Goal: Task Accomplishment & Management: Use online tool/utility

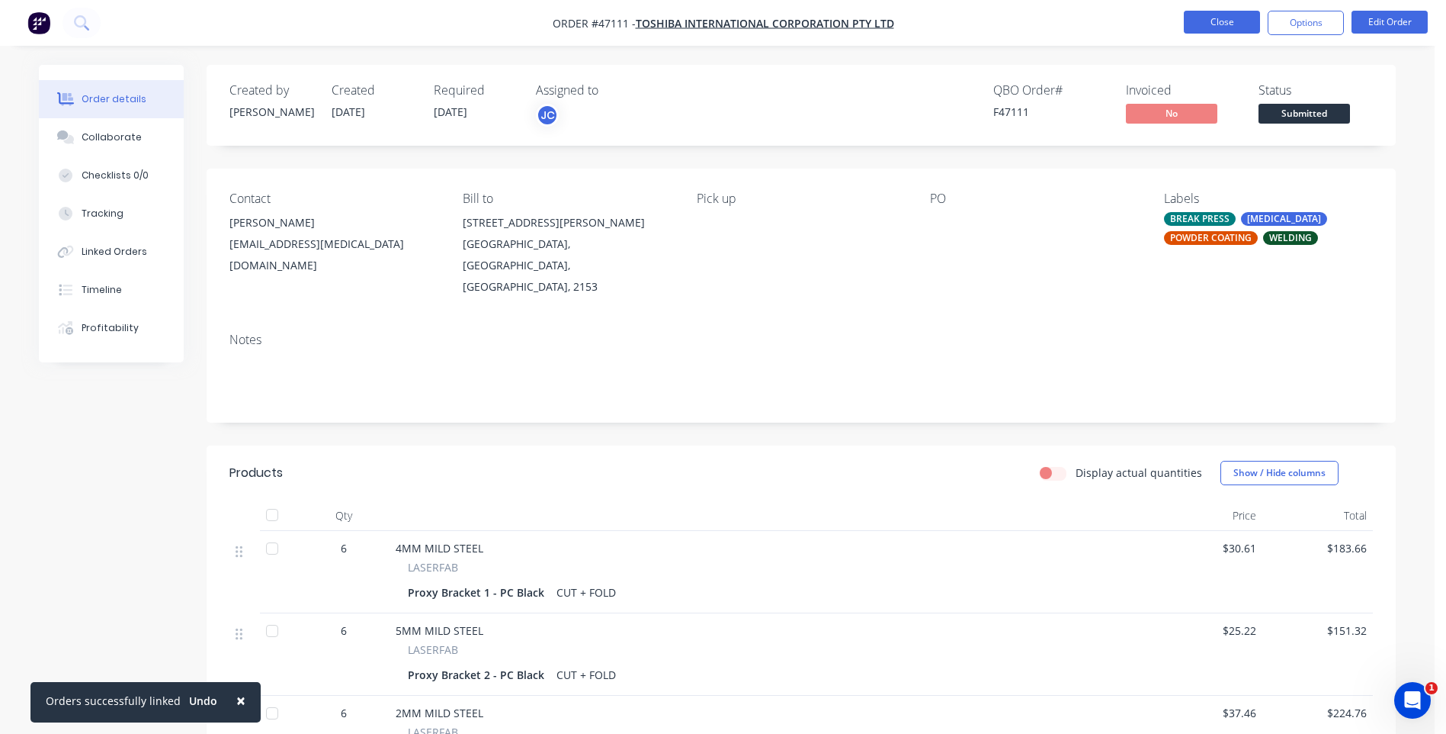
click at [1215, 22] on button "Close" at bounding box center [1222, 22] width 76 height 23
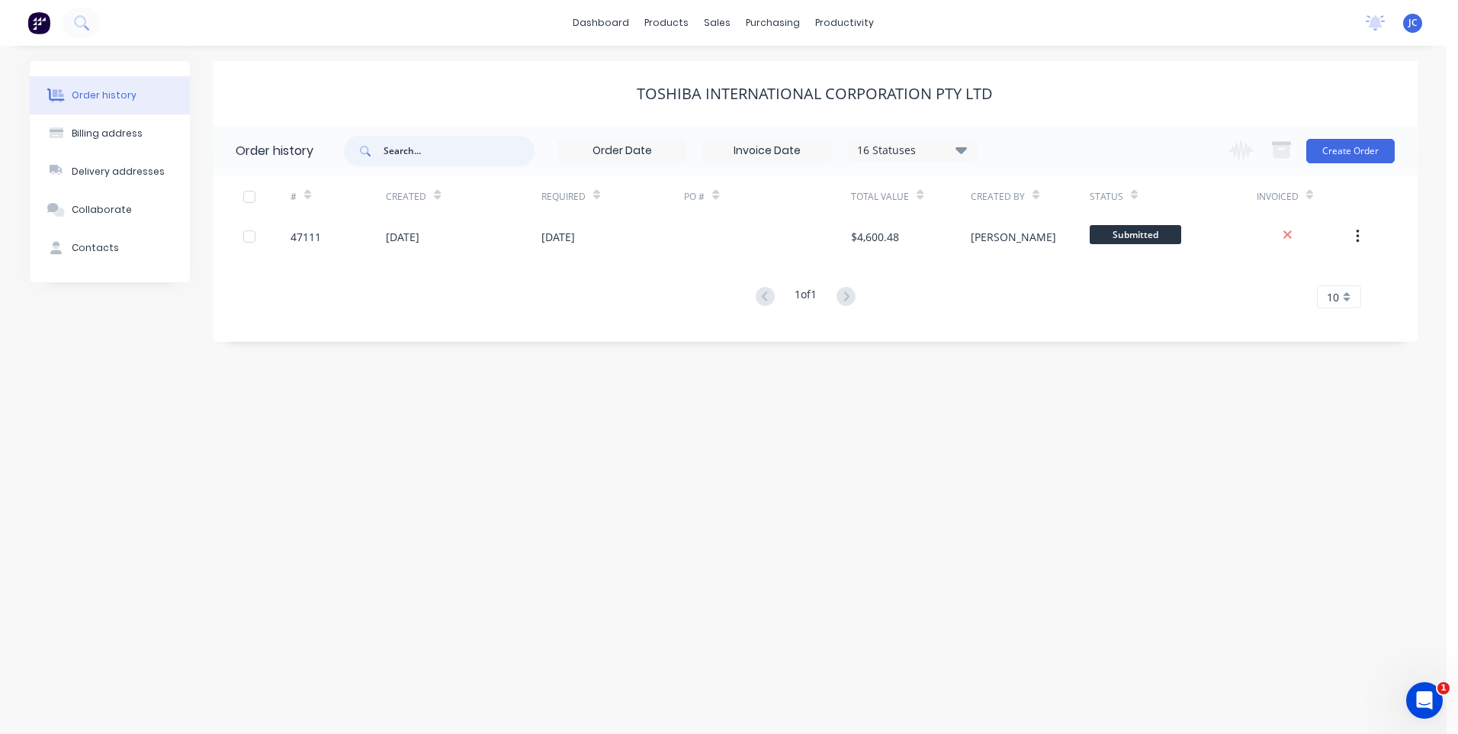
click at [421, 149] on input "text" at bounding box center [459, 151] width 151 height 30
type input "47545"
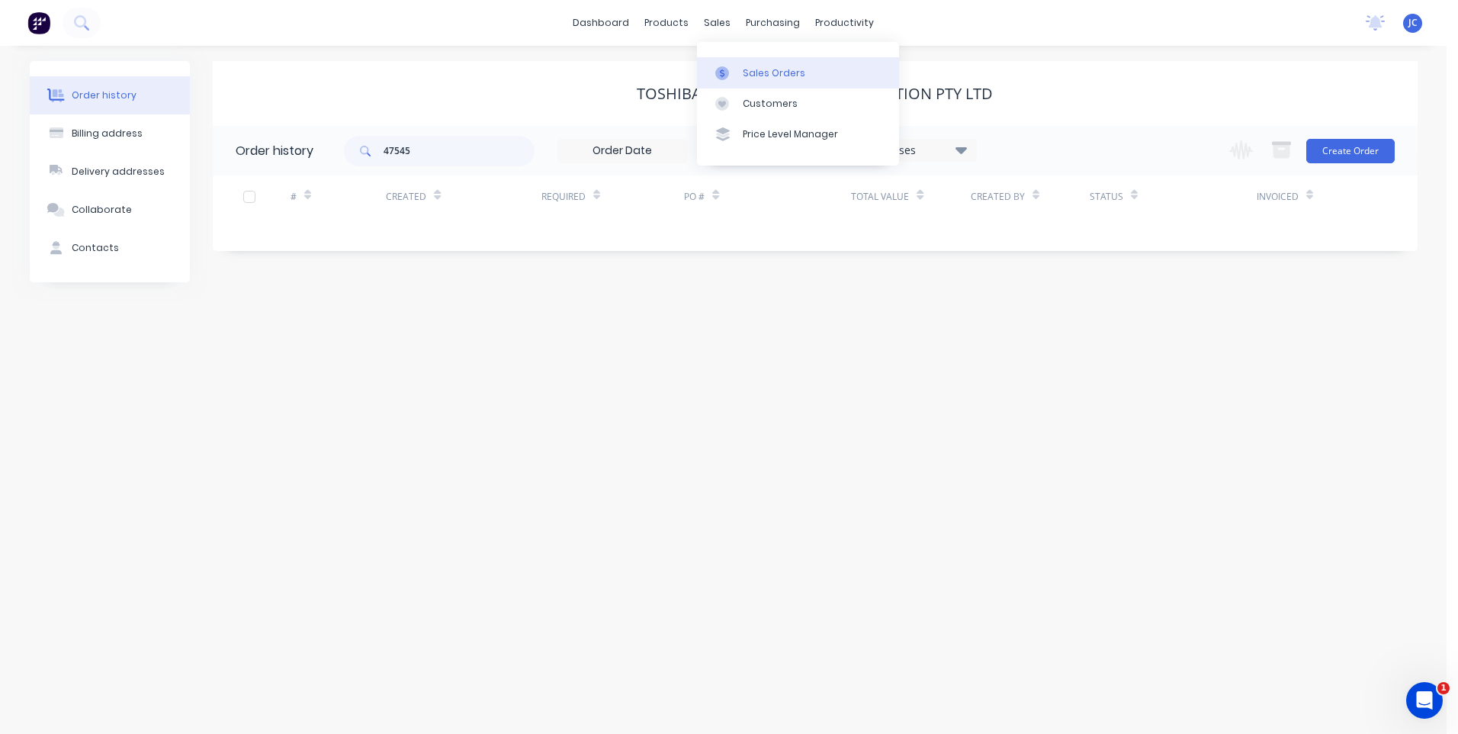
click at [756, 70] on div "Sales Orders" at bounding box center [774, 73] width 63 height 14
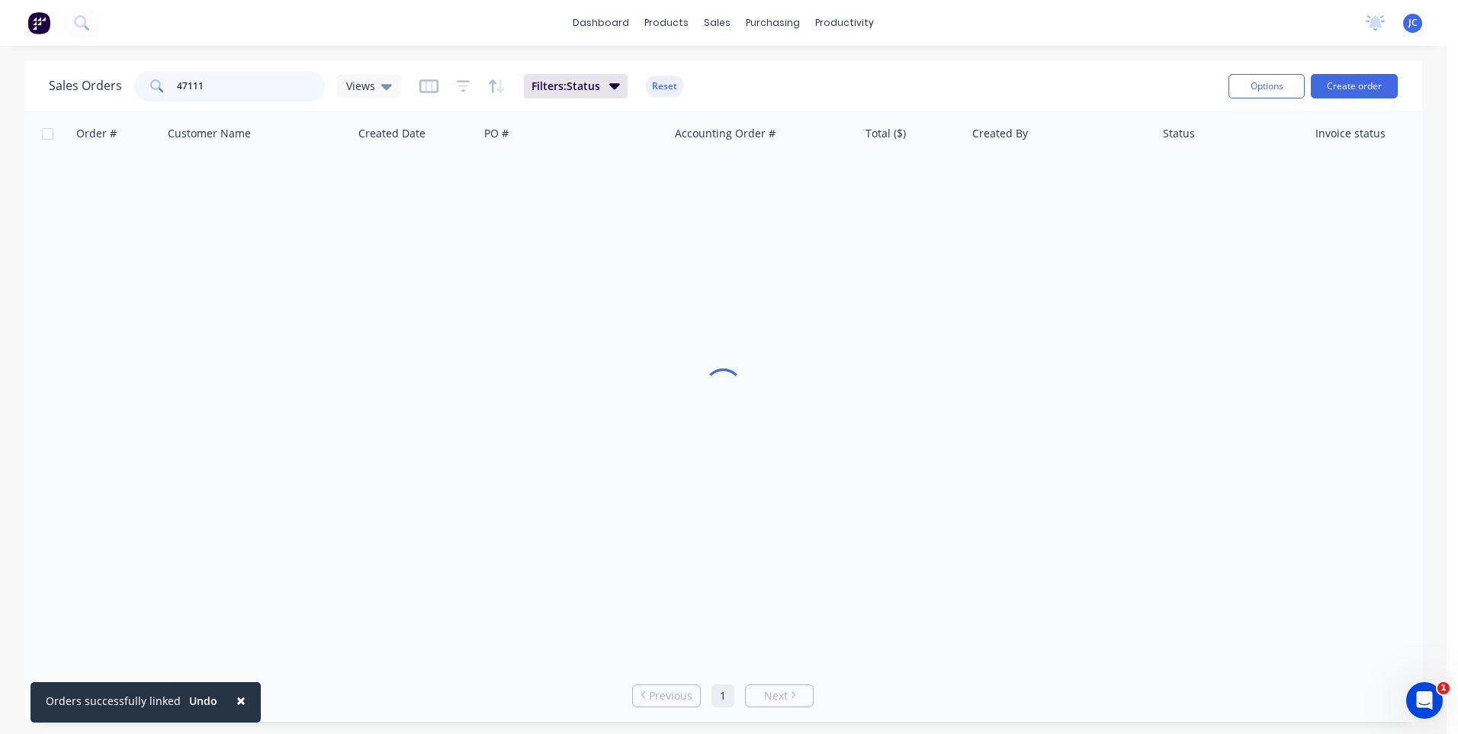
drag, startPoint x: 233, startPoint y: 91, endPoint x: 155, endPoint y: 96, distance: 78.7
click at [155, 96] on div "47111" at bounding box center [229, 86] width 191 height 30
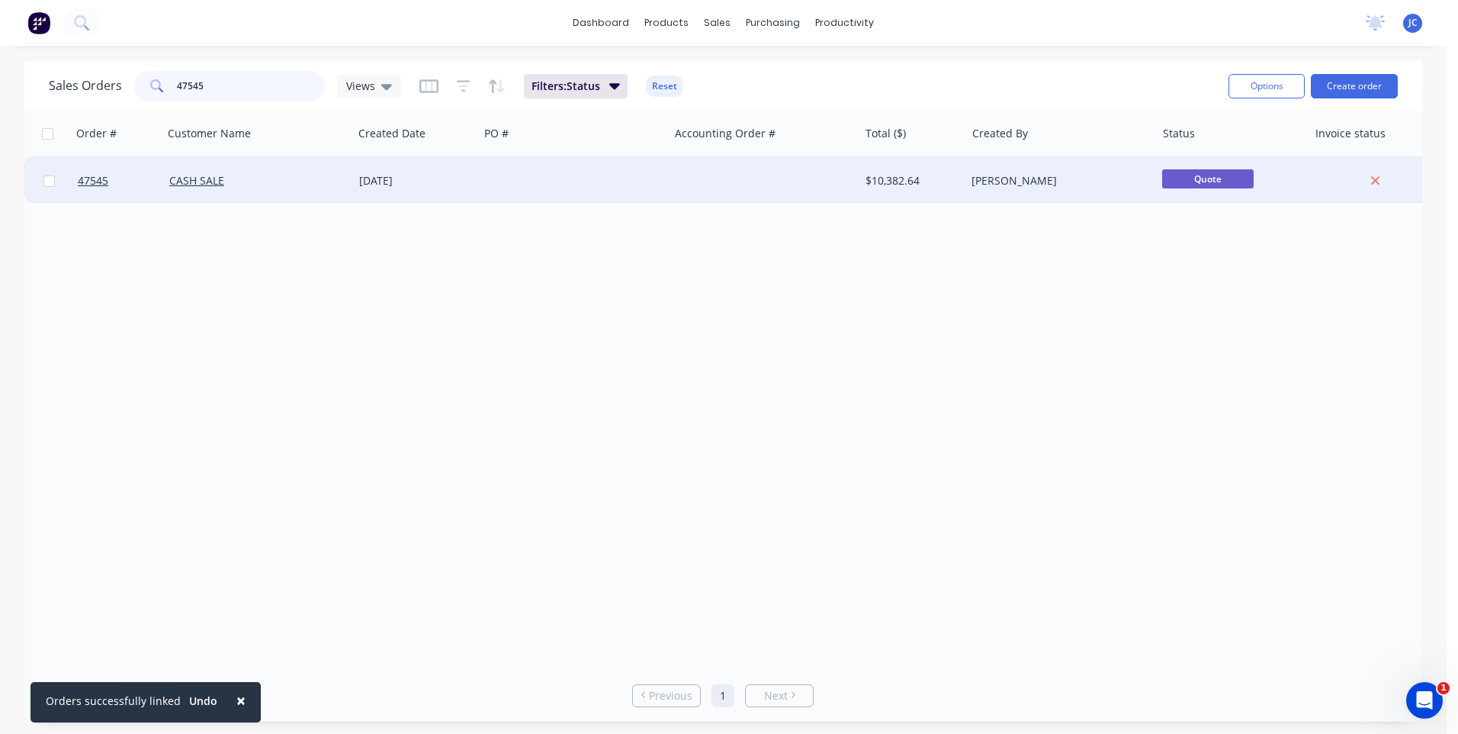
type input "47545"
click at [224, 178] on div "CASH SALE" at bounding box center [253, 180] width 169 height 15
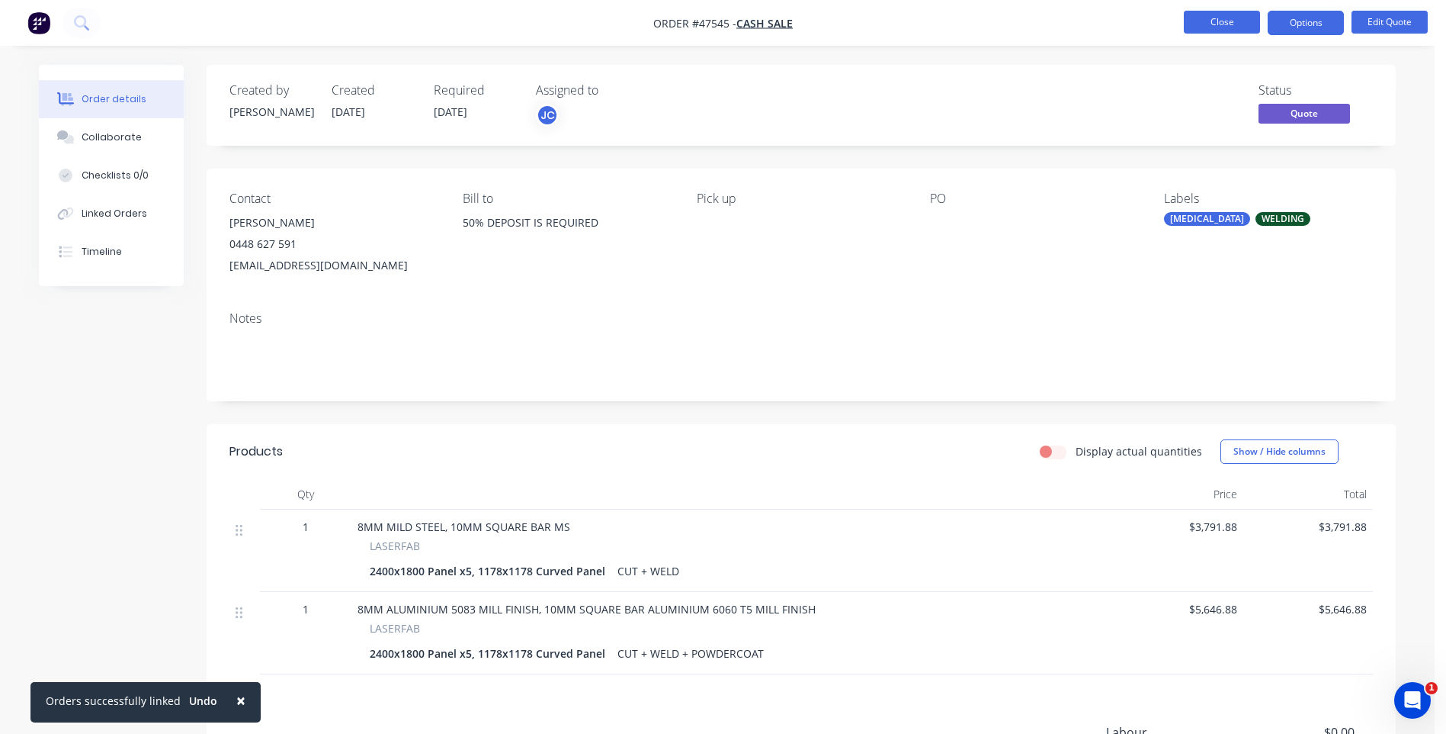
click at [1228, 22] on button "Close" at bounding box center [1222, 22] width 76 height 23
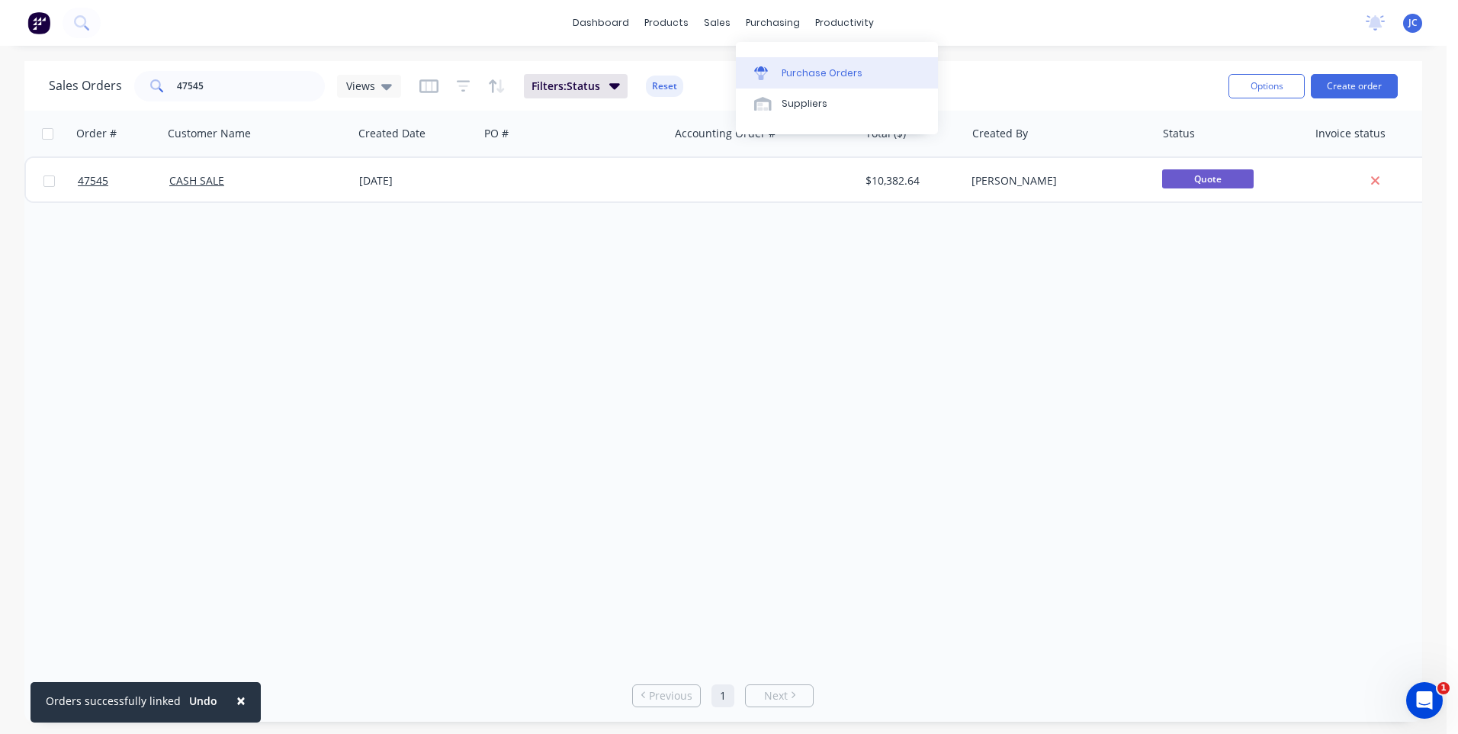
click at [802, 66] on div "Purchase Orders" at bounding box center [822, 73] width 81 height 14
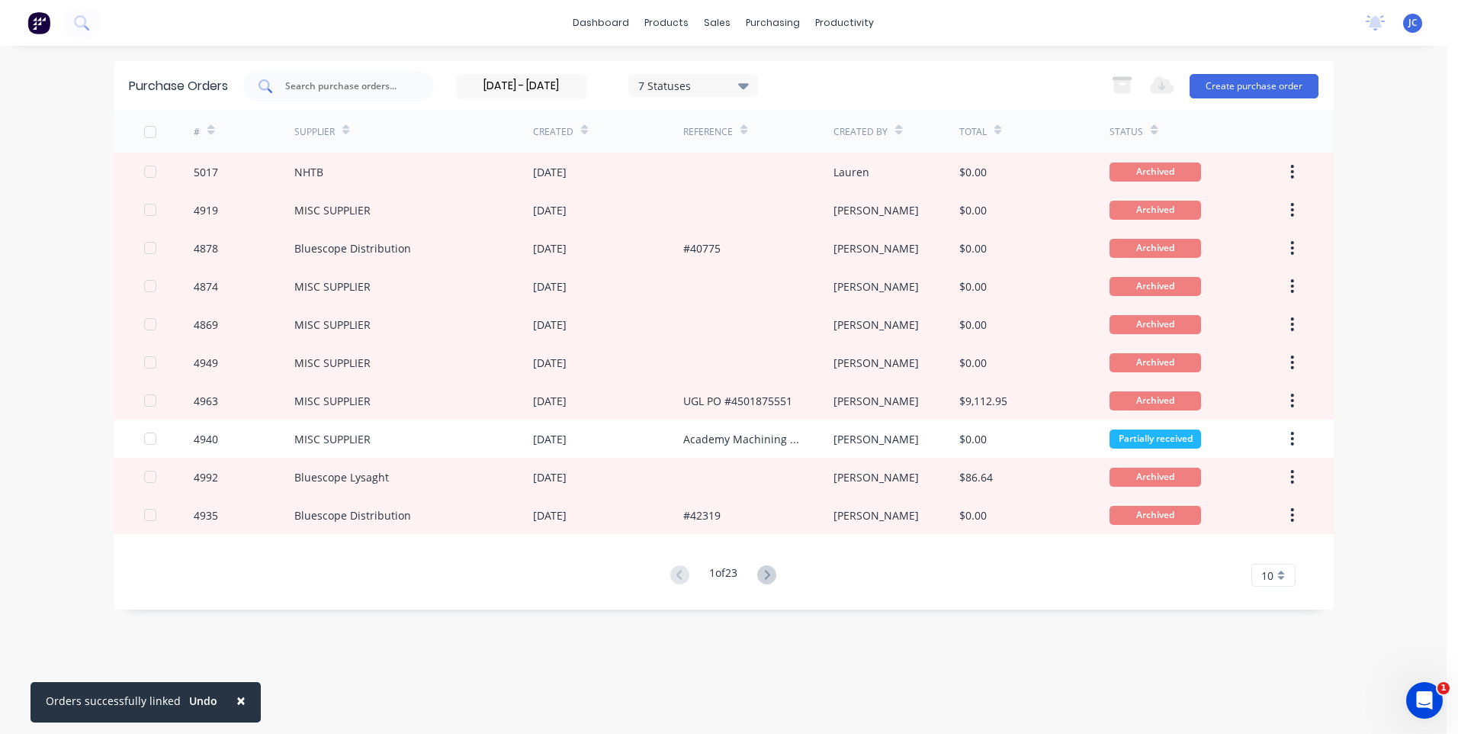
click at [350, 81] on input "text" at bounding box center [347, 86] width 127 height 15
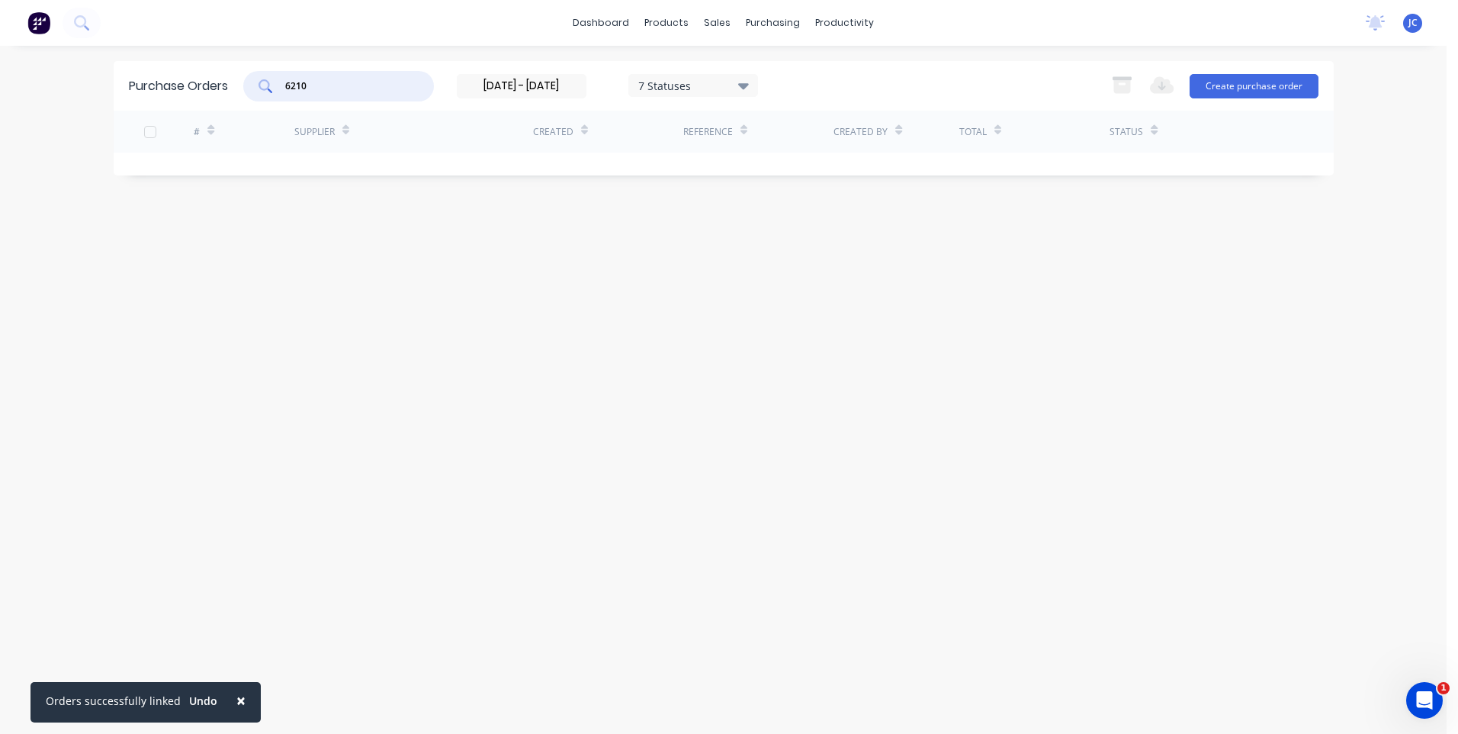
type input "6210"
drag, startPoint x: 901, startPoint y: 351, endPoint x: 908, endPoint y: 355, distance: 7.9
click at [901, 351] on div "Purchase Orders 6210 [DATE] - [DATE] 7 Statuses [DATE] - [DATE] 7 Statuses Expo…" at bounding box center [724, 389] width 1220 height 657
drag, startPoint x: 576, startPoint y: 83, endPoint x: 416, endPoint y: 91, distance: 159.5
click at [416, 91] on div "6210 [DATE] - [DATE] 7 Statuses [DATE] - [DATE] 7 Statuses" at bounding box center [500, 86] width 515 height 30
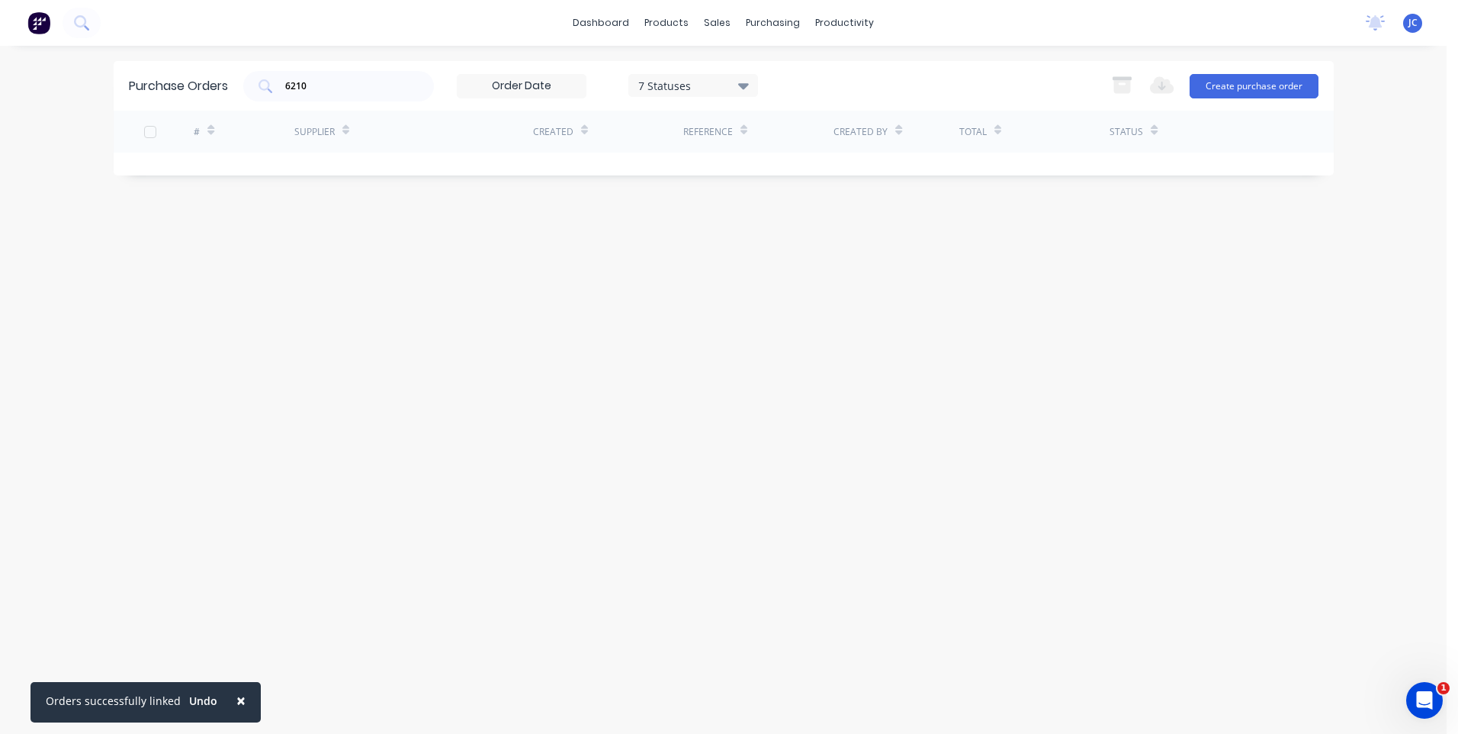
click at [841, 95] on div "6210 7 Statuses [DATE] - [DATE] 7 Statuses Export to Excel (XLSX) Create purcha…" at bounding box center [780, 86] width 1075 height 30
click at [237, 698] on span "×" at bounding box center [240, 699] width 9 height 21
click at [330, 86] on input "6210" at bounding box center [347, 86] width 127 height 15
click at [534, 65] on div "Purchase Orders 6210 7 Statuses [DATE] - [DATE] 7 Statuses Export to Excel (XLS…" at bounding box center [724, 86] width 1220 height 50
click at [536, 87] on input at bounding box center [521, 86] width 128 height 23
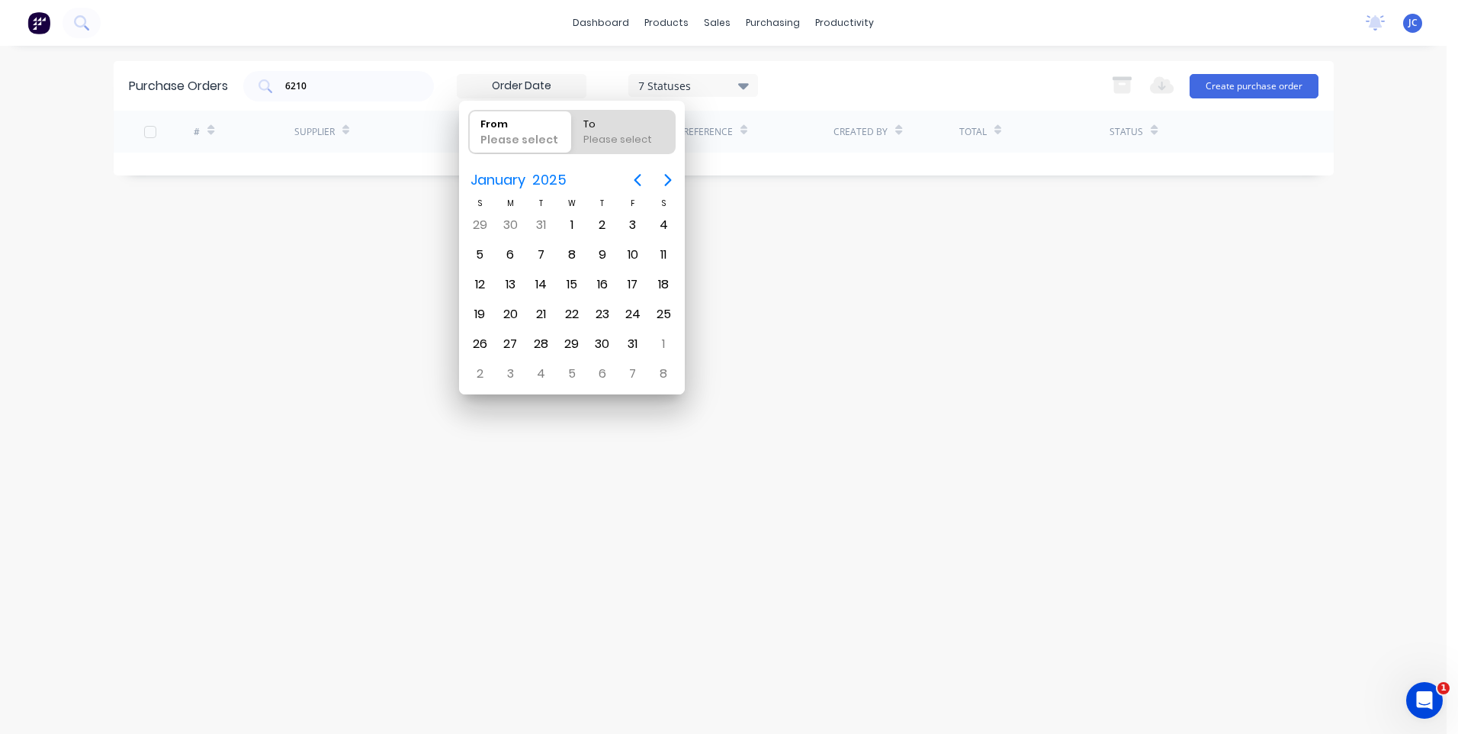
click at [577, 54] on div "dashboard products sales purchasing productivity dashboard products Product Cat…" at bounding box center [723, 367] width 1446 height 734
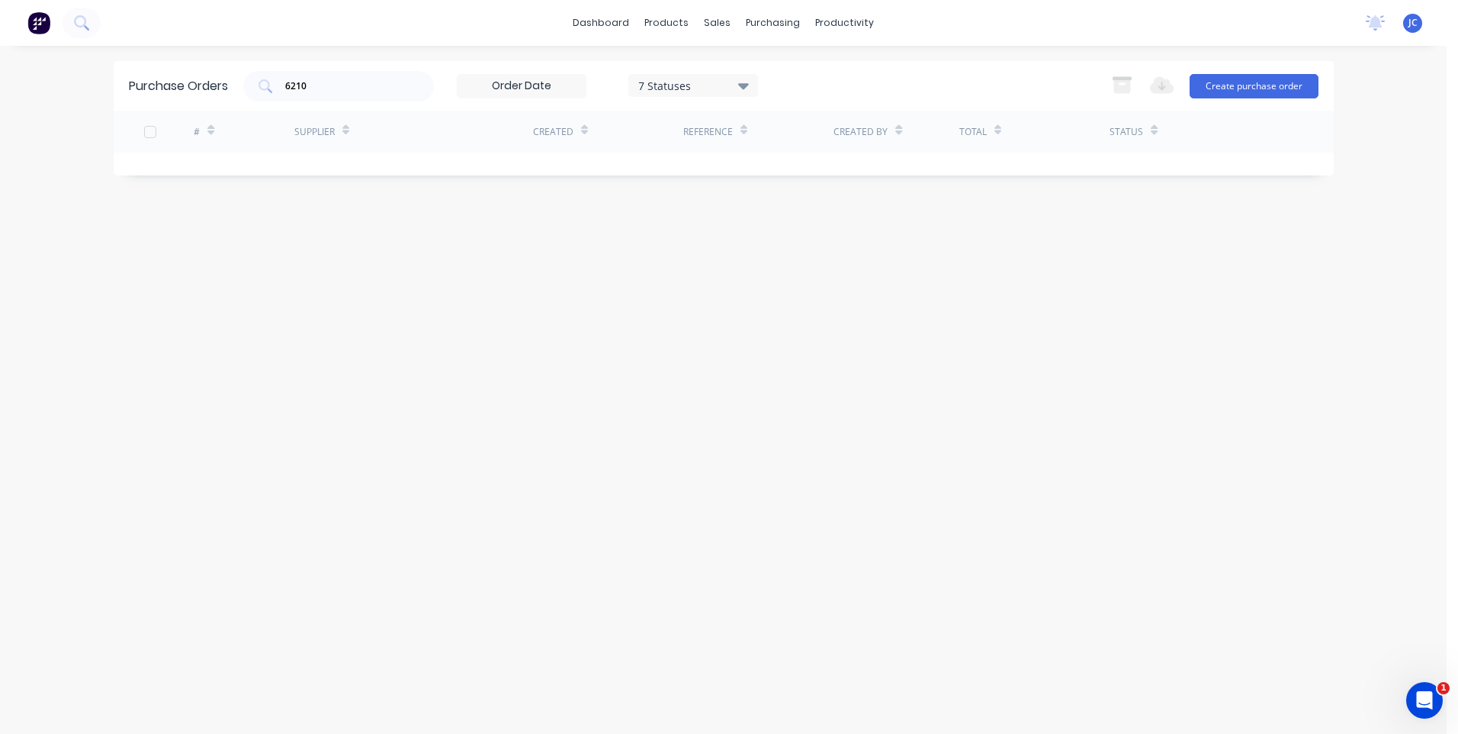
click at [714, 77] on div "7 Statuses" at bounding box center [692, 85] width 109 height 16
click at [834, 58] on div "dashboard products sales purchasing productivity dashboard products Product Cat…" at bounding box center [723, 367] width 1446 height 734
click at [785, 78] on div "Purchase Orders" at bounding box center [822, 73] width 81 height 14
click at [314, 85] on input "6210" at bounding box center [347, 86] width 127 height 15
drag, startPoint x: 339, startPoint y: 85, endPoint x: 284, endPoint y: 83, distance: 54.9
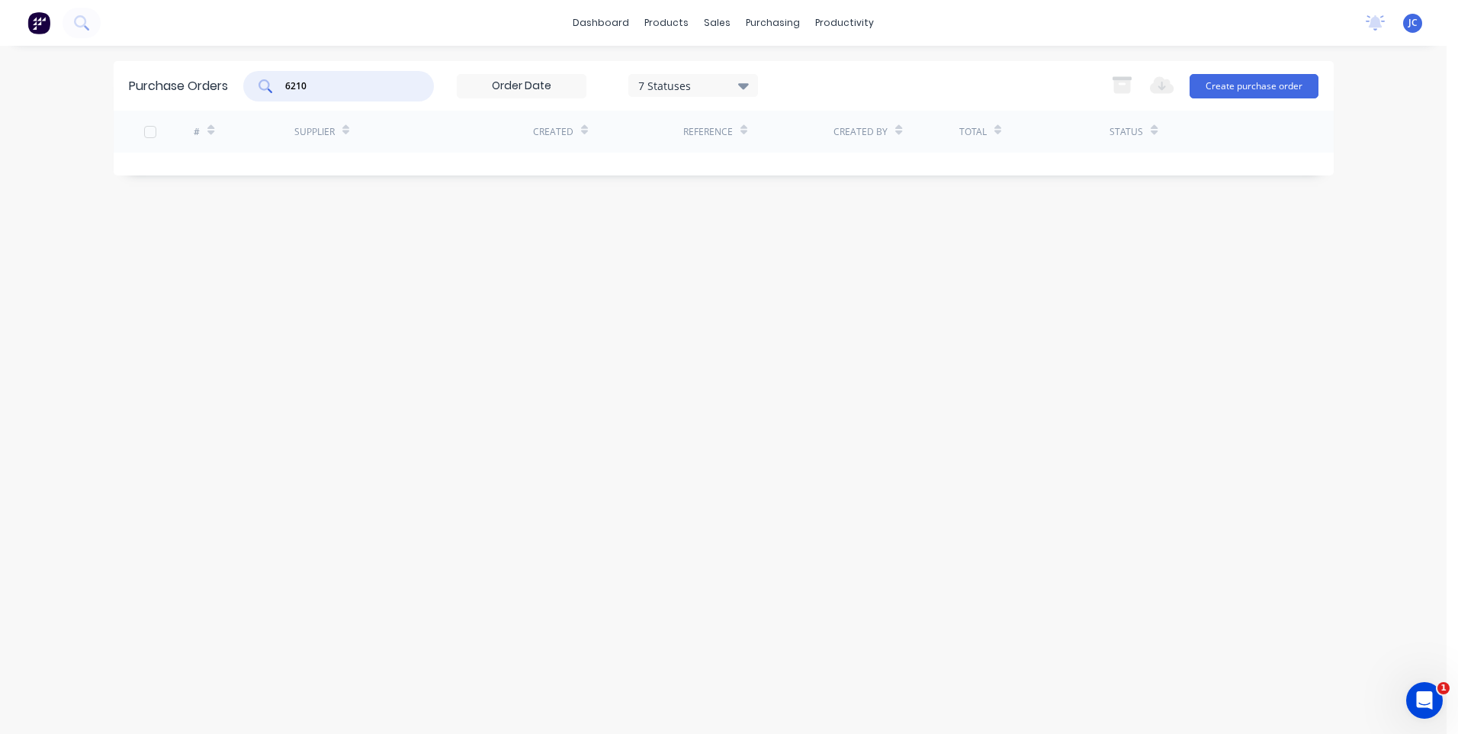
click at [284, 83] on div "6210" at bounding box center [338, 86] width 191 height 30
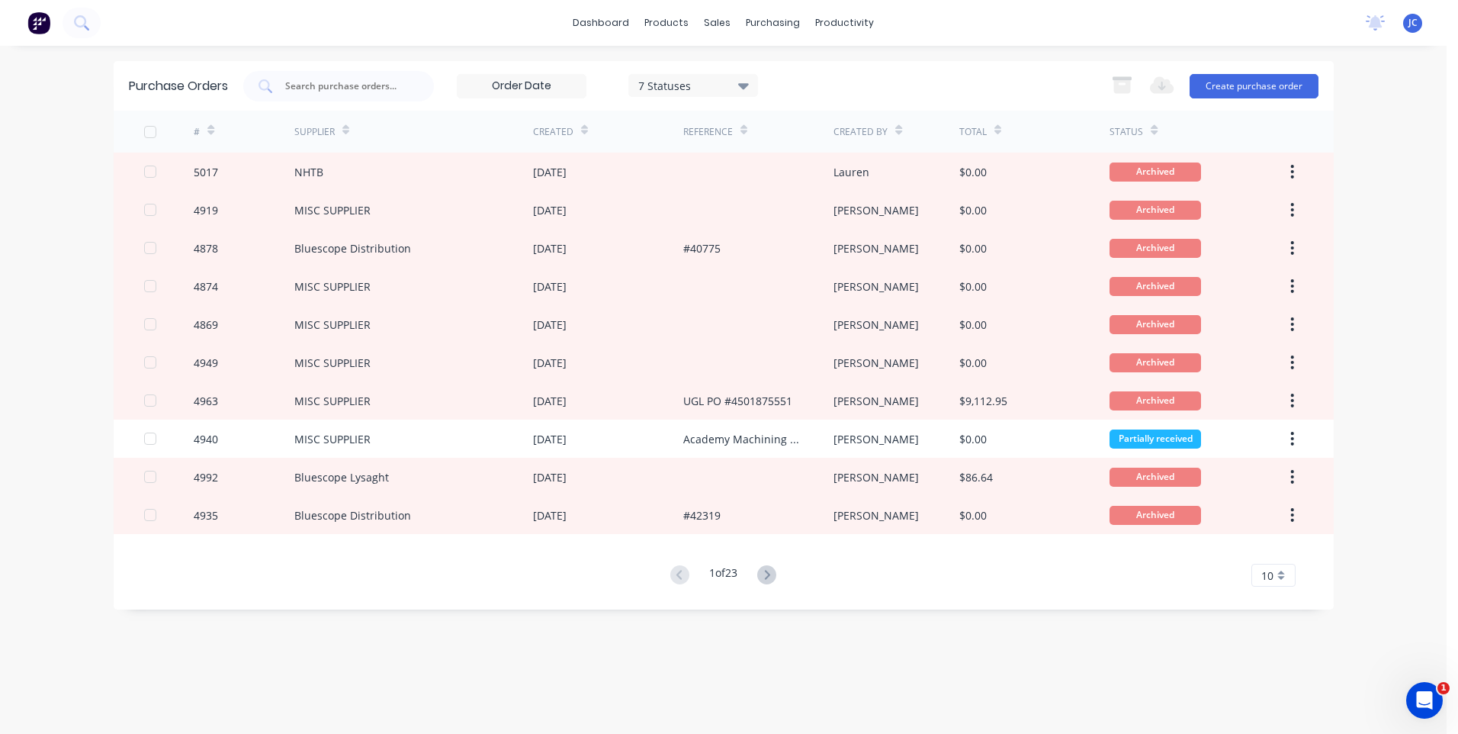
click at [872, 89] on div "7 Statuses [DATE] - [DATE] 7 Statuses Export to Excel (XLSX) Create purchase or…" at bounding box center [780, 86] width 1075 height 30
click at [339, 84] on input "text" at bounding box center [347, 86] width 127 height 15
type input "6210"
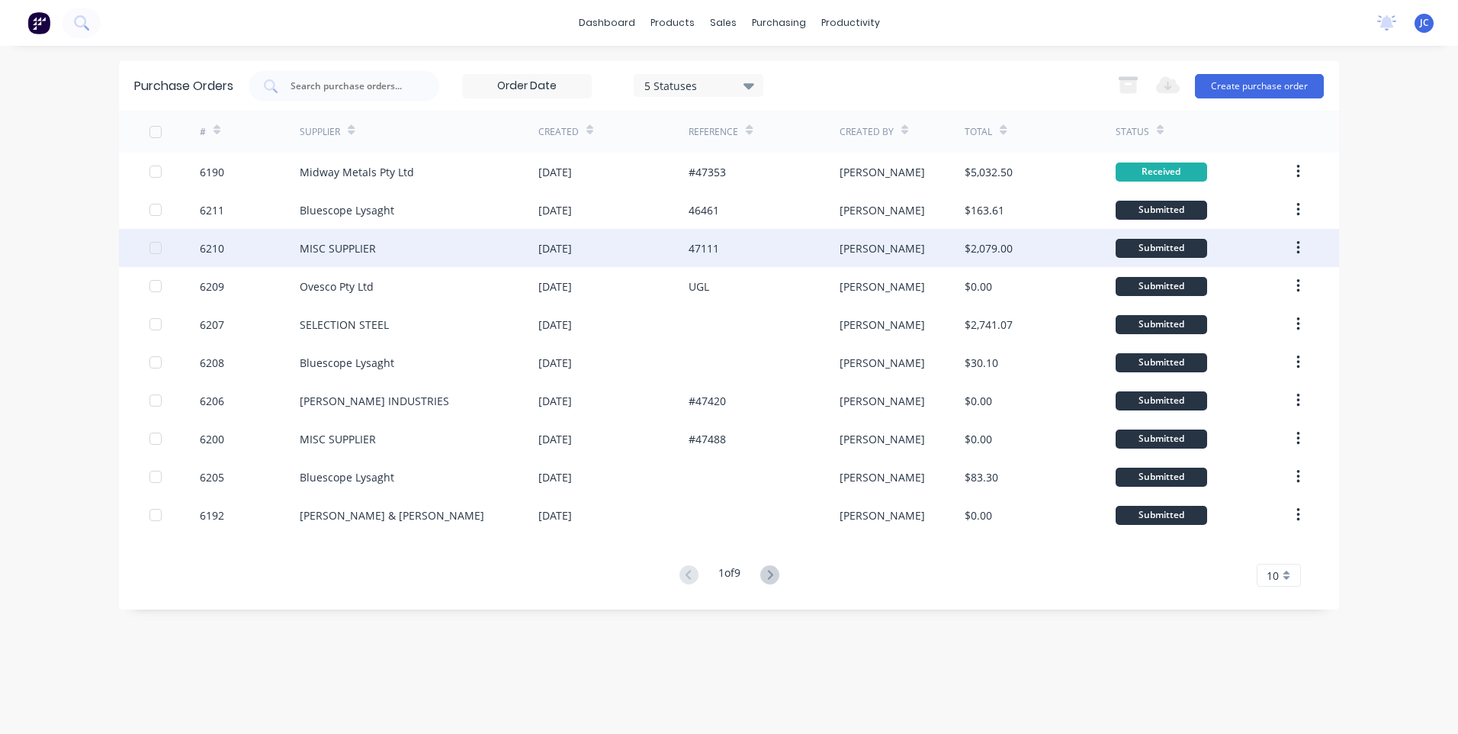
click at [374, 240] on div "MISC SUPPLIER" at bounding box center [338, 248] width 76 height 16
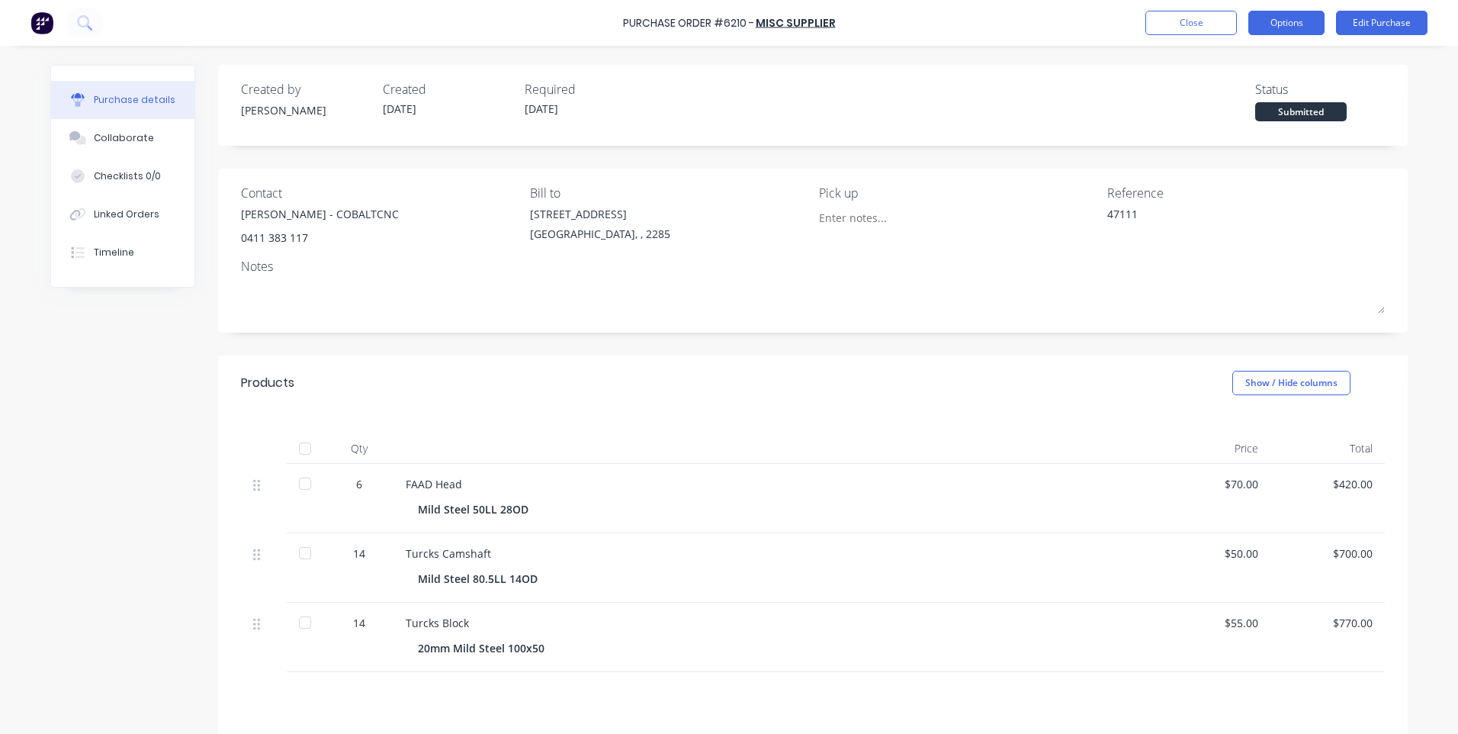
click at [1285, 21] on button "Options" at bounding box center [1286, 23] width 76 height 24
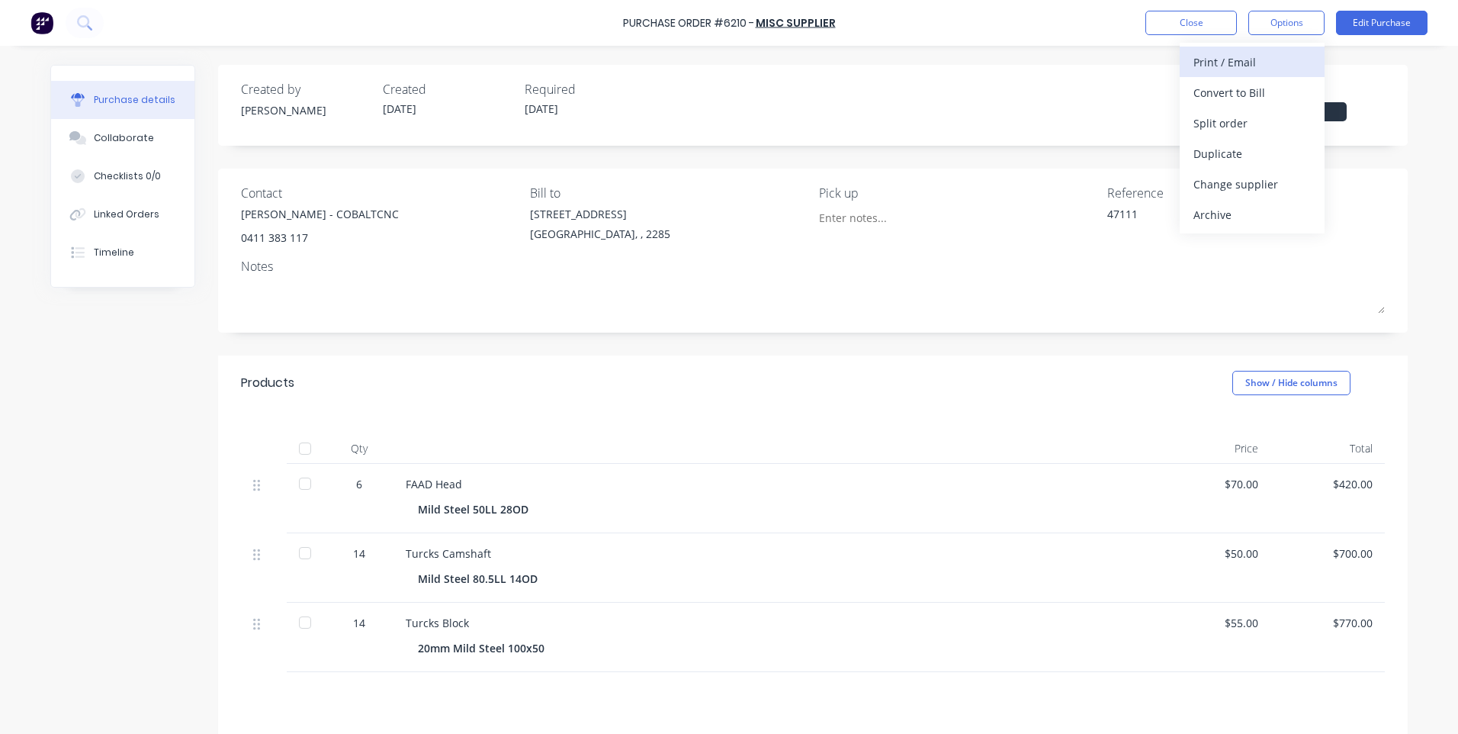
click at [1235, 63] on div "Print / Email" at bounding box center [1251, 62] width 117 height 22
click at [1226, 90] on div "With pricing" at bounding box center [1251, 93] width 117 height 22
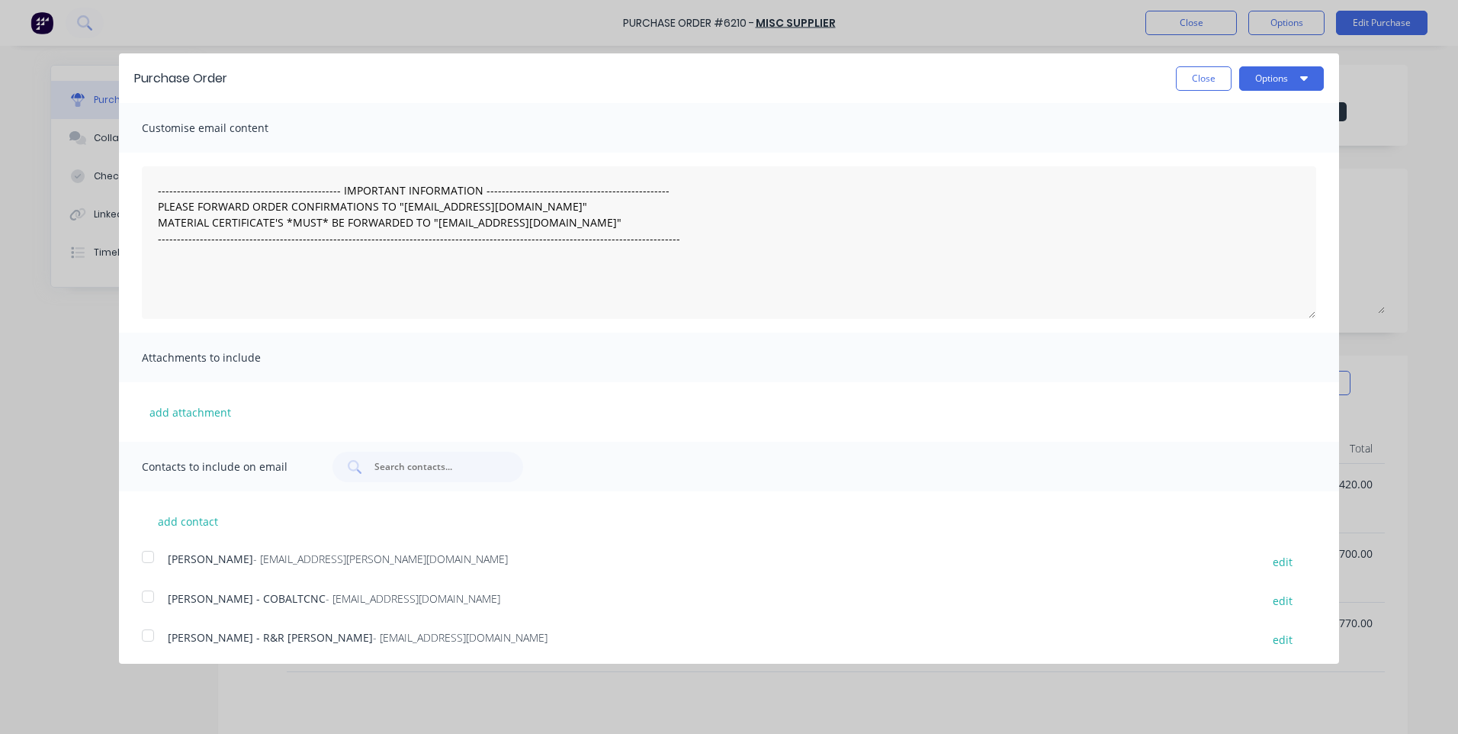
click at [148, 598] on div at bounding box center [148, 596] width 30 height 30
click at [146, 596] on div at bounding box center [148, 596] width 30 height 30
click at [1284, 72] on button "Options" at bounding box center [1281, 78] width 85 height 24
click at [1204, 116] on div "Print" at bounding box center [1251, 117] width 117 height 22
click at [1192, 77] on button "Close" at bounding box center [1204, 78] width 56 height 24
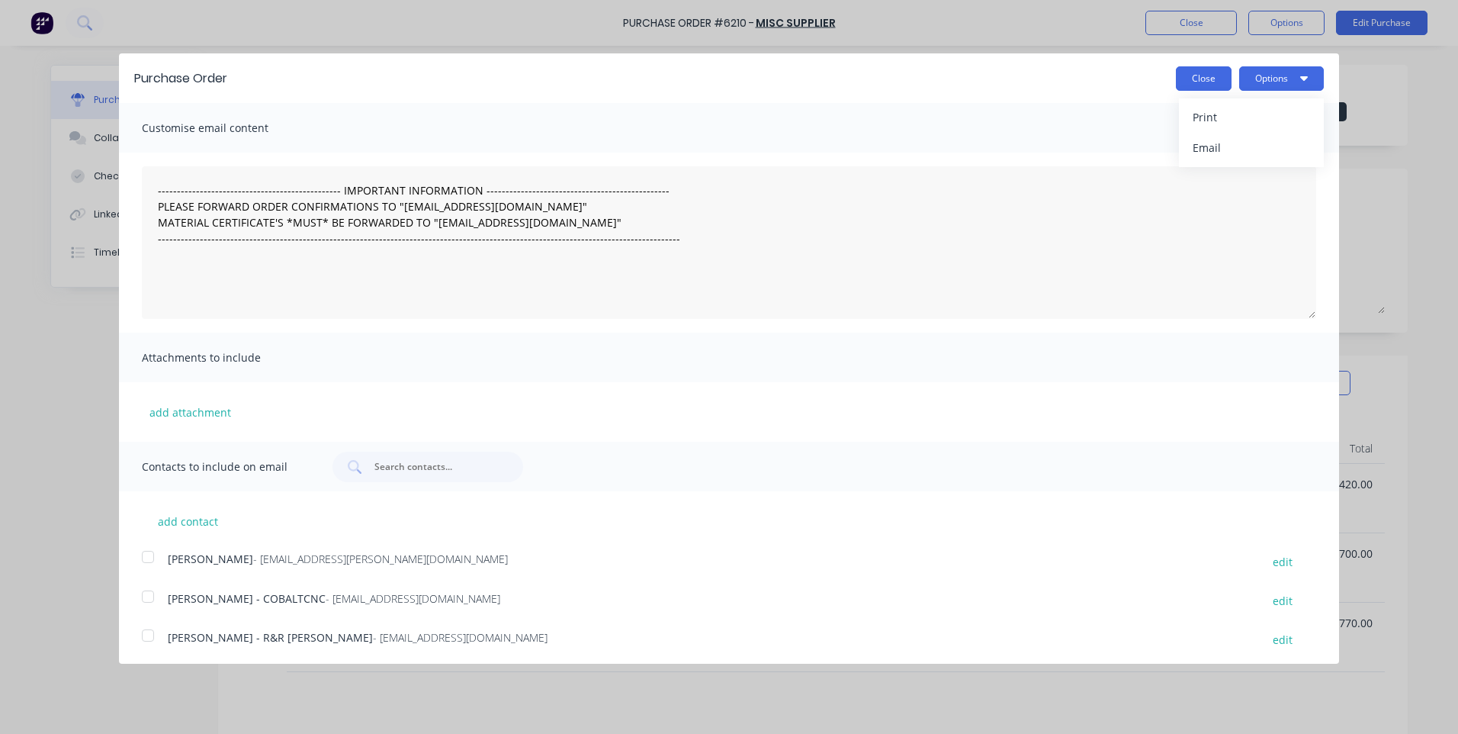
type textarea "x"
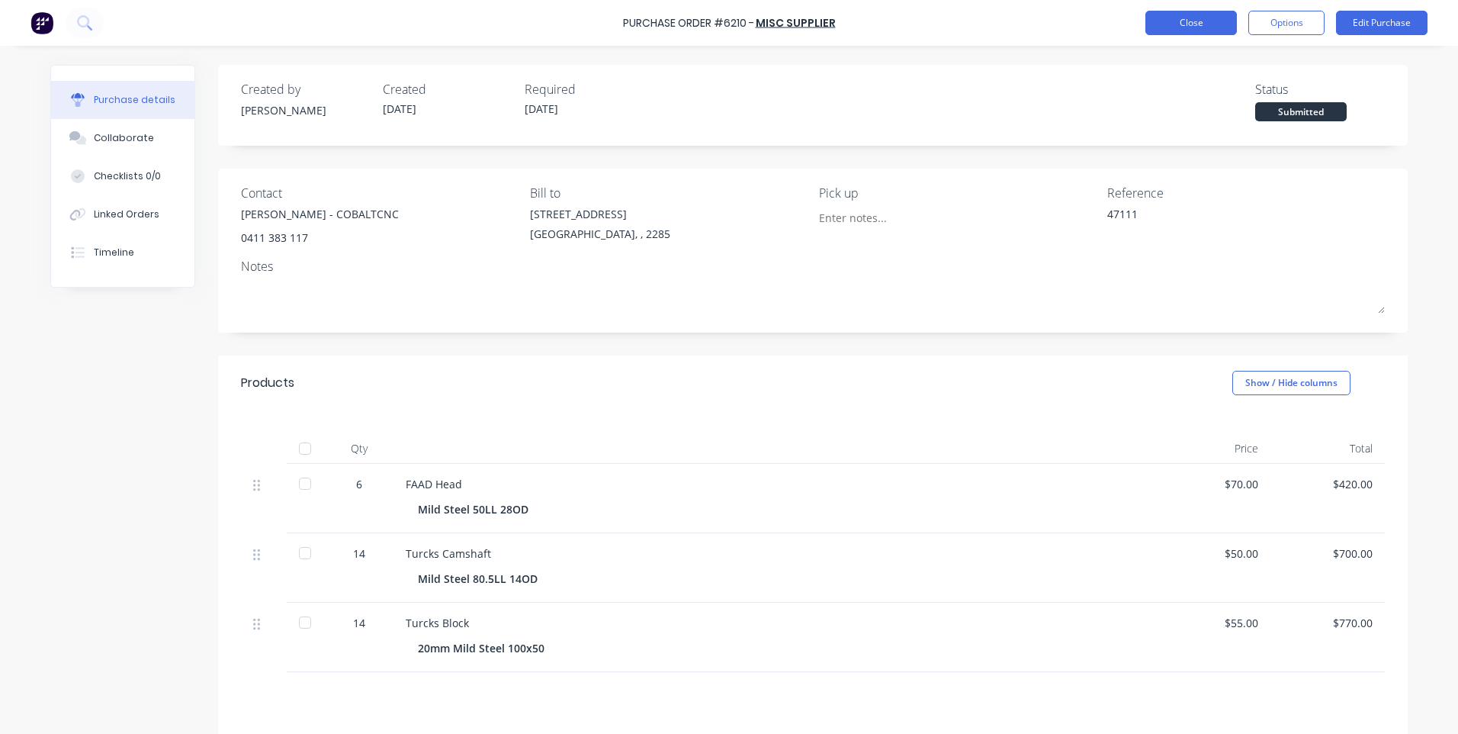
click at [1178, 25] on button "Close" at bounding box center [1190, 23] width 91 height 24
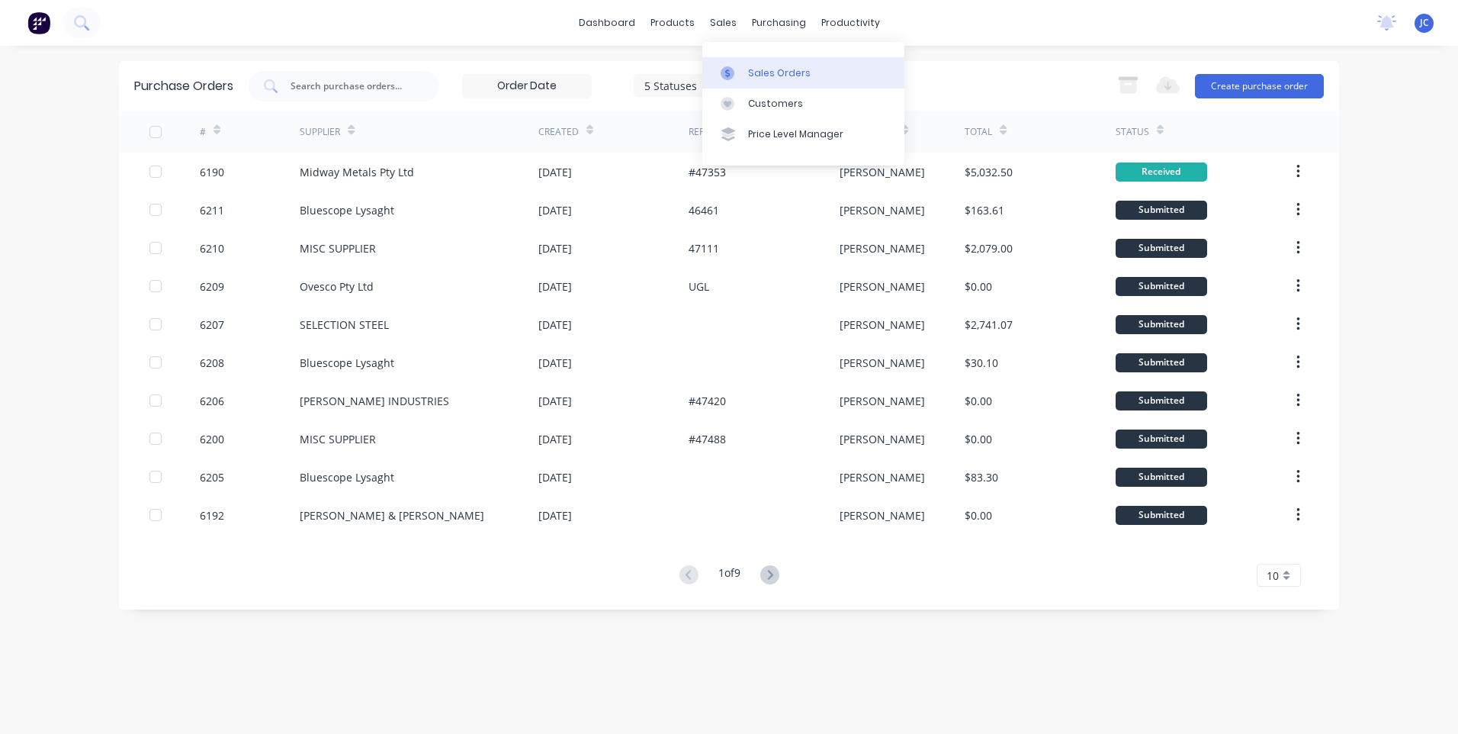
click at [737, 66] on div at bounding box center [732, 73] width 23 height 14
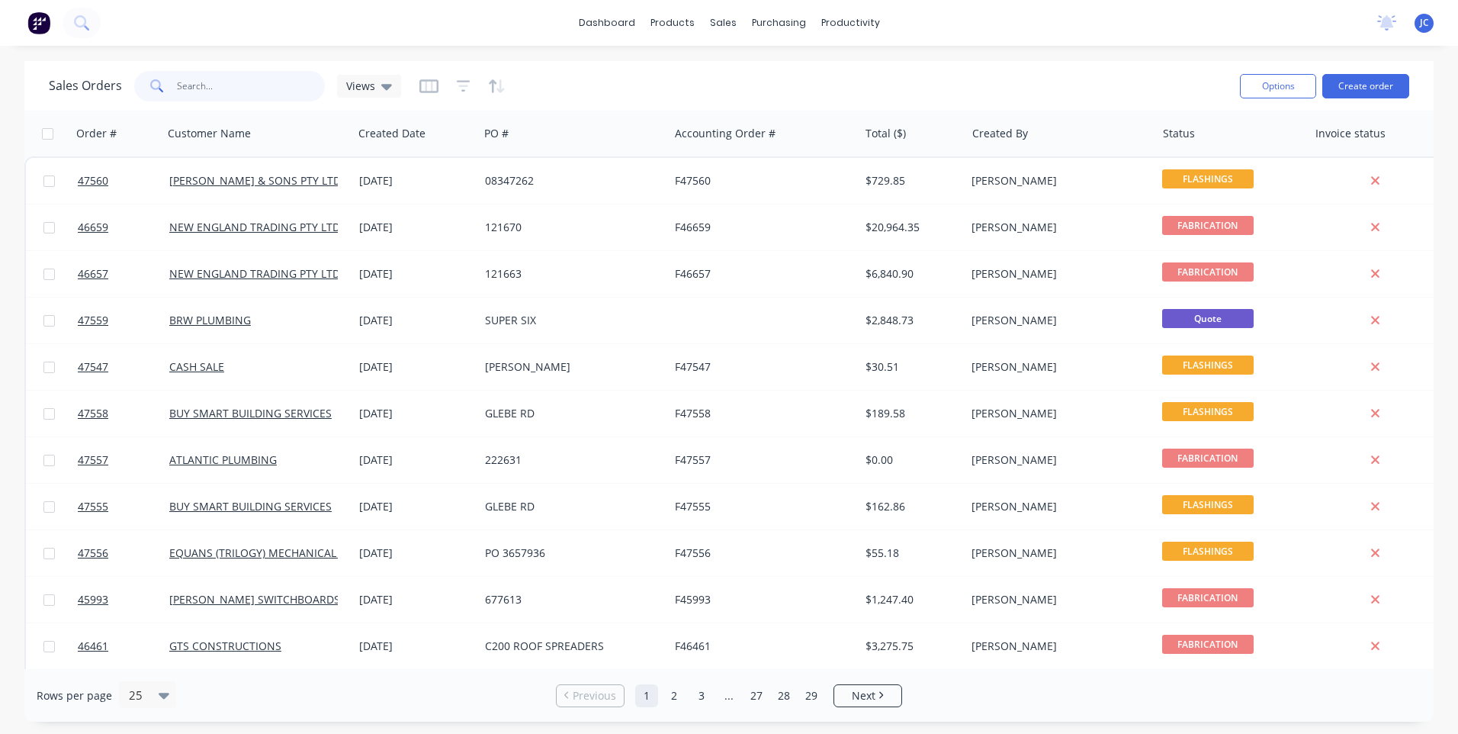
click at [203, 84] on input "text" at bounding box center [251, 86] width 149 height 30
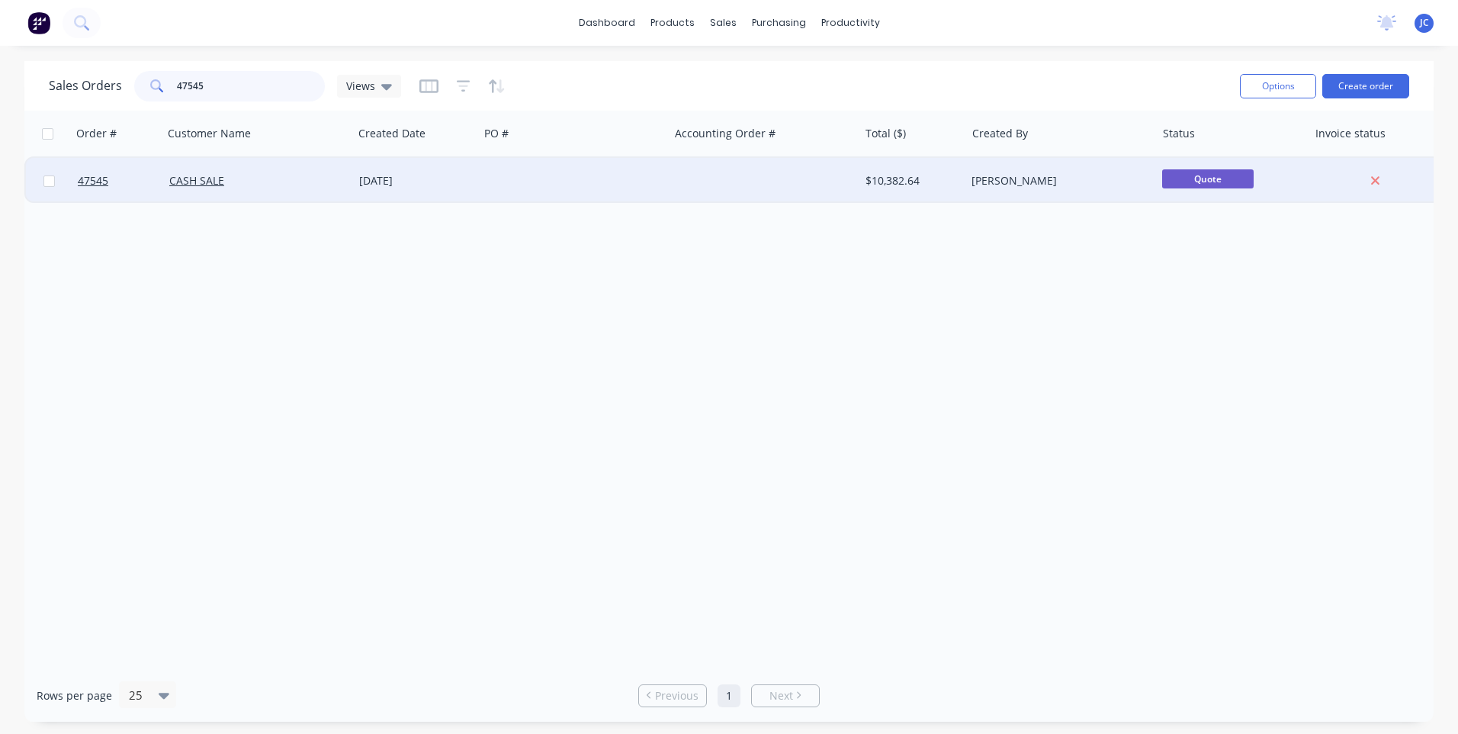
type input "47545"
click at [271, 184] on div "CASH SALE" at bounding box center [253, 180] width 169 height 15
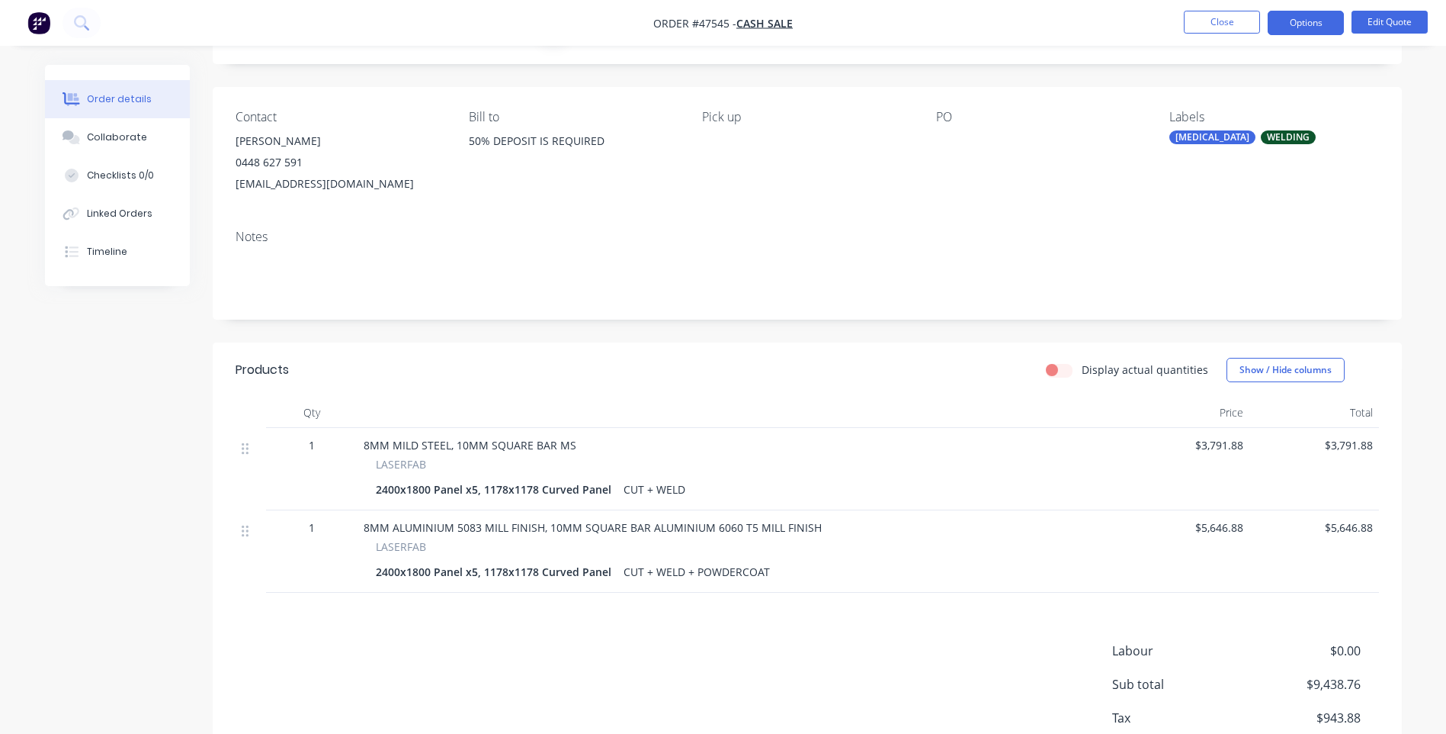
scroll to position [178, 0]
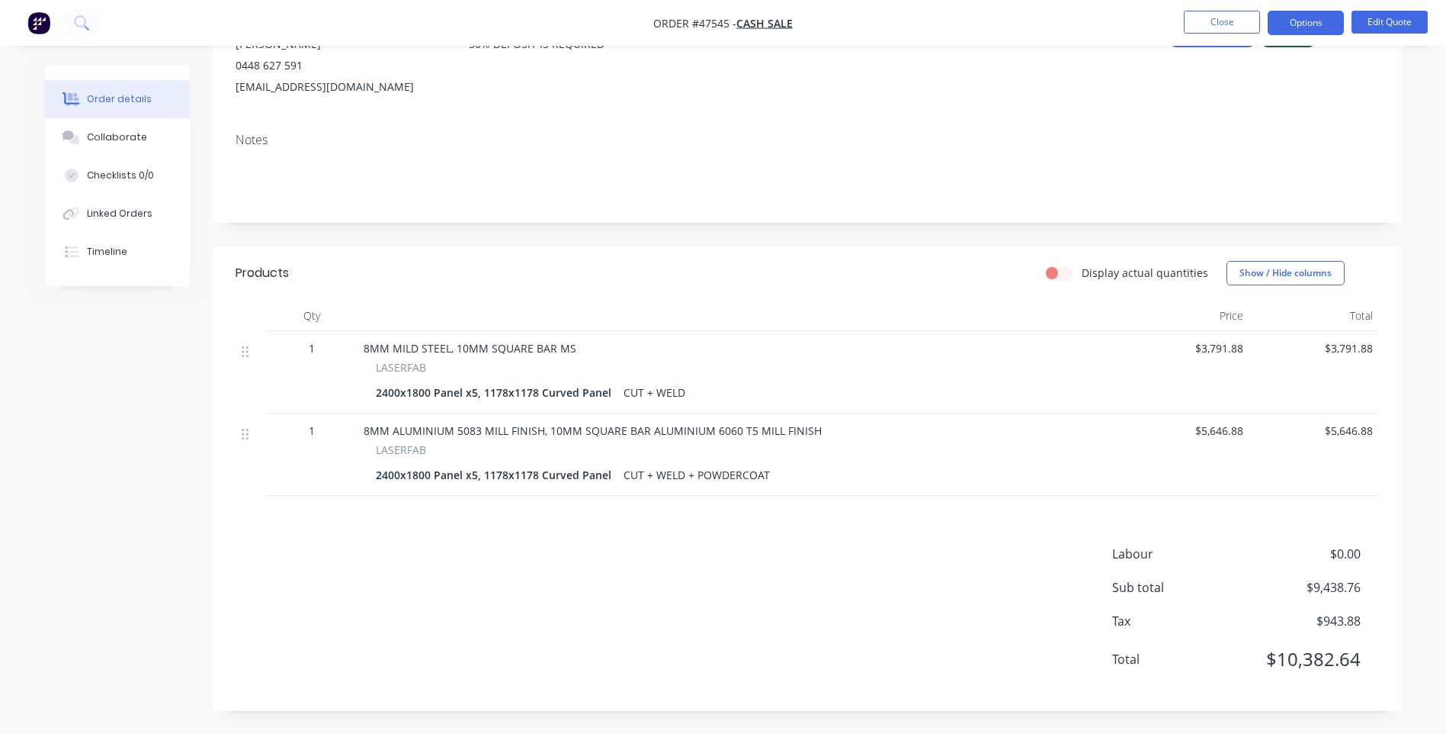
click at [1218, 349] on span "$3,791.88" at bounding box center [1184, 348] width 117 height 16
click at [1216, 352] on span "$3,791.88" at bounding box center [1184, 348] width 117 height 16
click at [1370, 24] on button "Edit Quote" at bounding box center [1390, 22] width 76 height 23
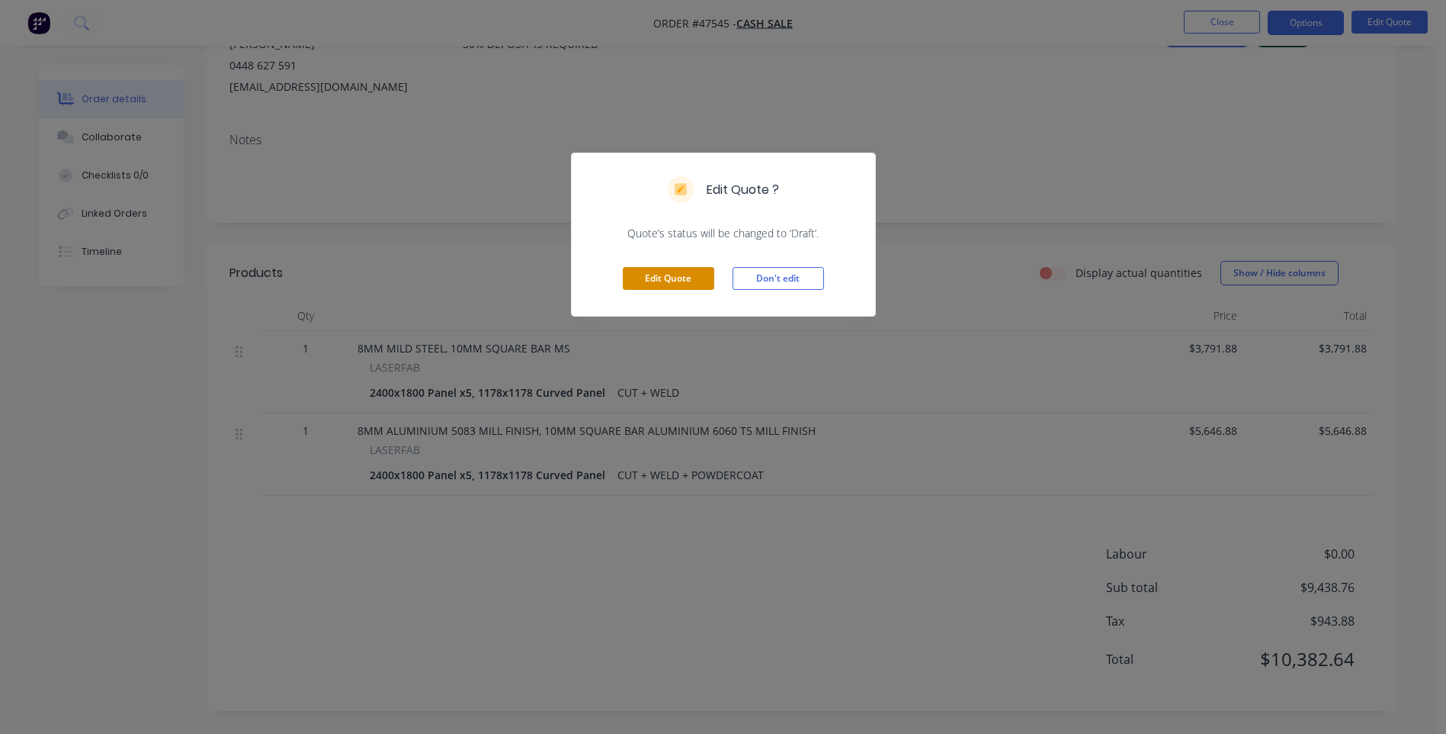
click at [662, 278] on button "Edit Quote" at bounding box center [668, 278] width 91 height 23
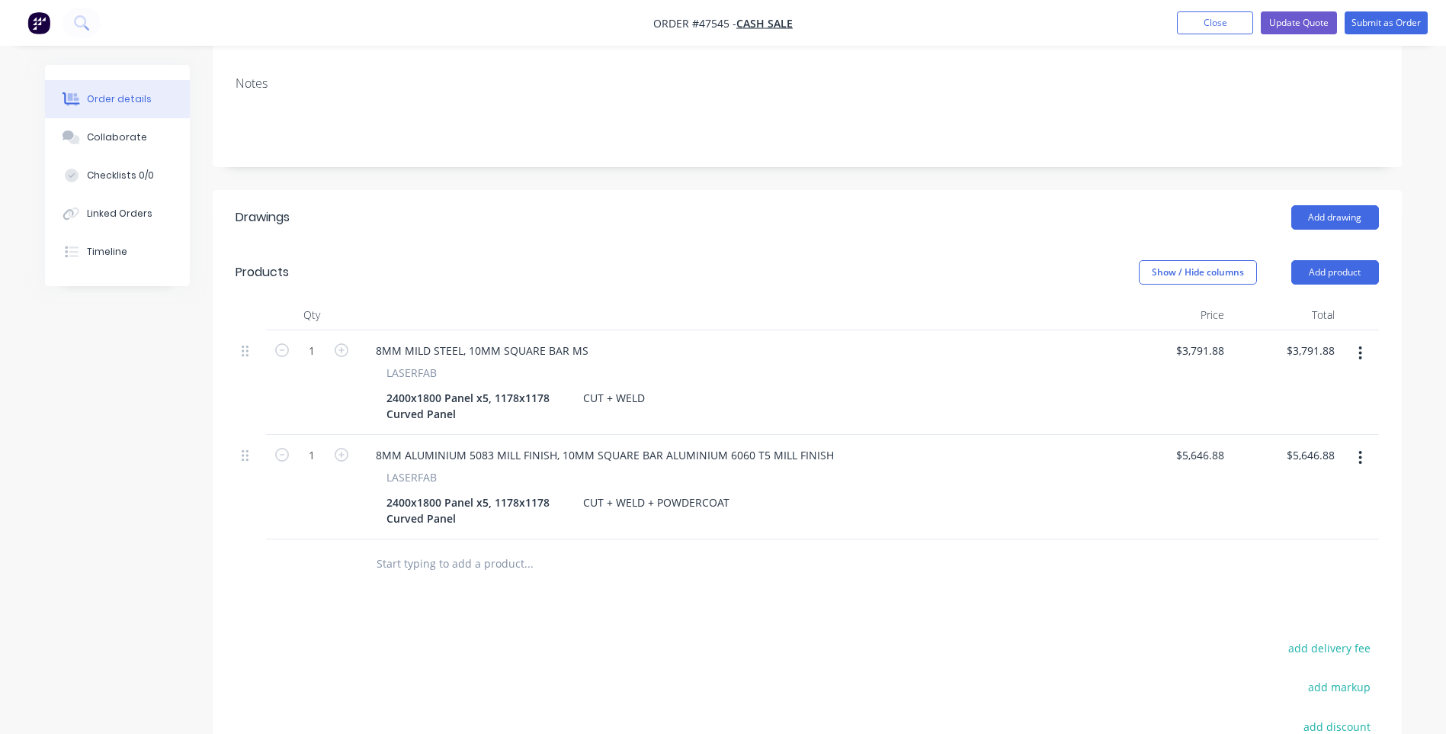
scroll to position [305, 0]
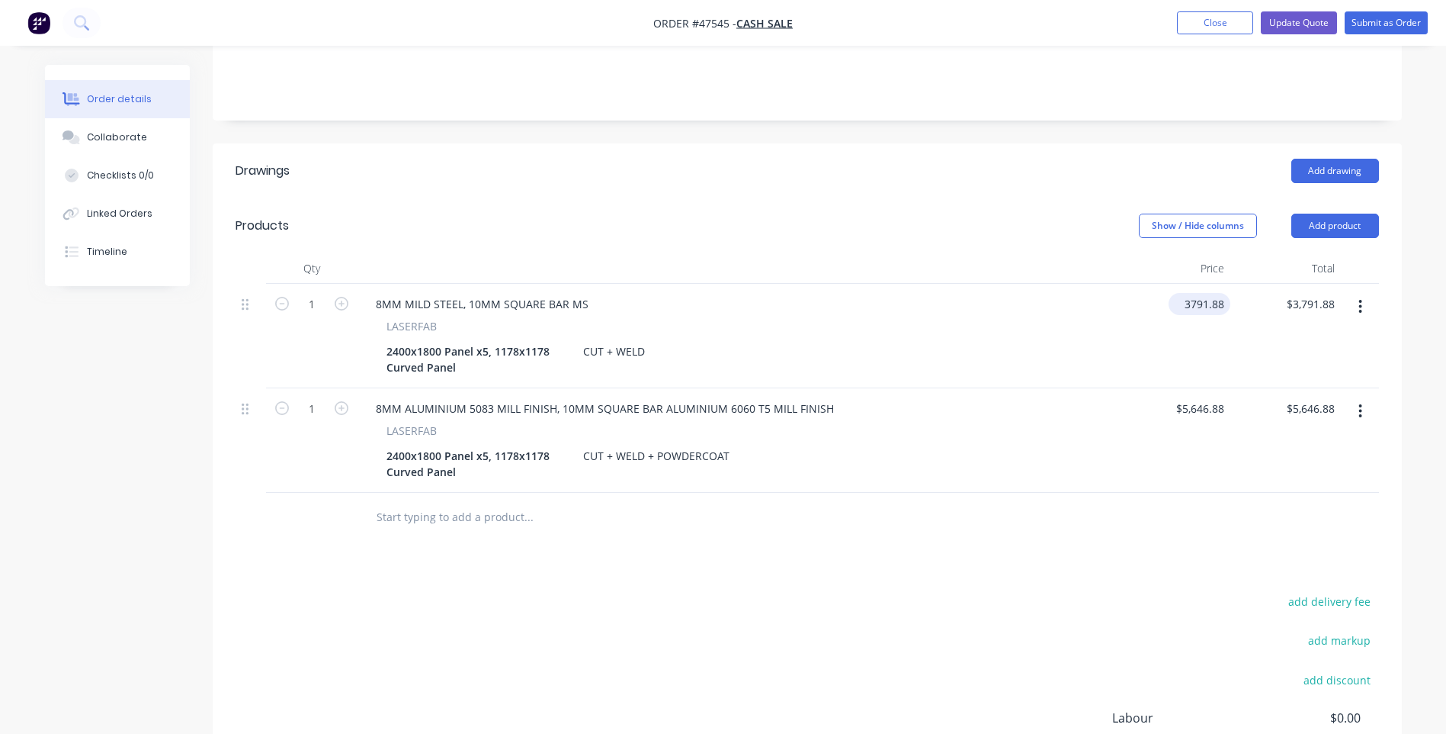
click at [1196, 293] on input "3791.88" at bounding box center [1203, 304] width 56 height 22
click at [1196, 293] on input "3791.88" at bounding box center [1206, 304] width 47 height 22
type input "$5,411.88"
click at [1101, 318] on div "LASERFAB 2400x1800 Panel x5, 1178x1178 Curved Panel CUT + WELD" at bounding box center [739, 348] width 750 height 60
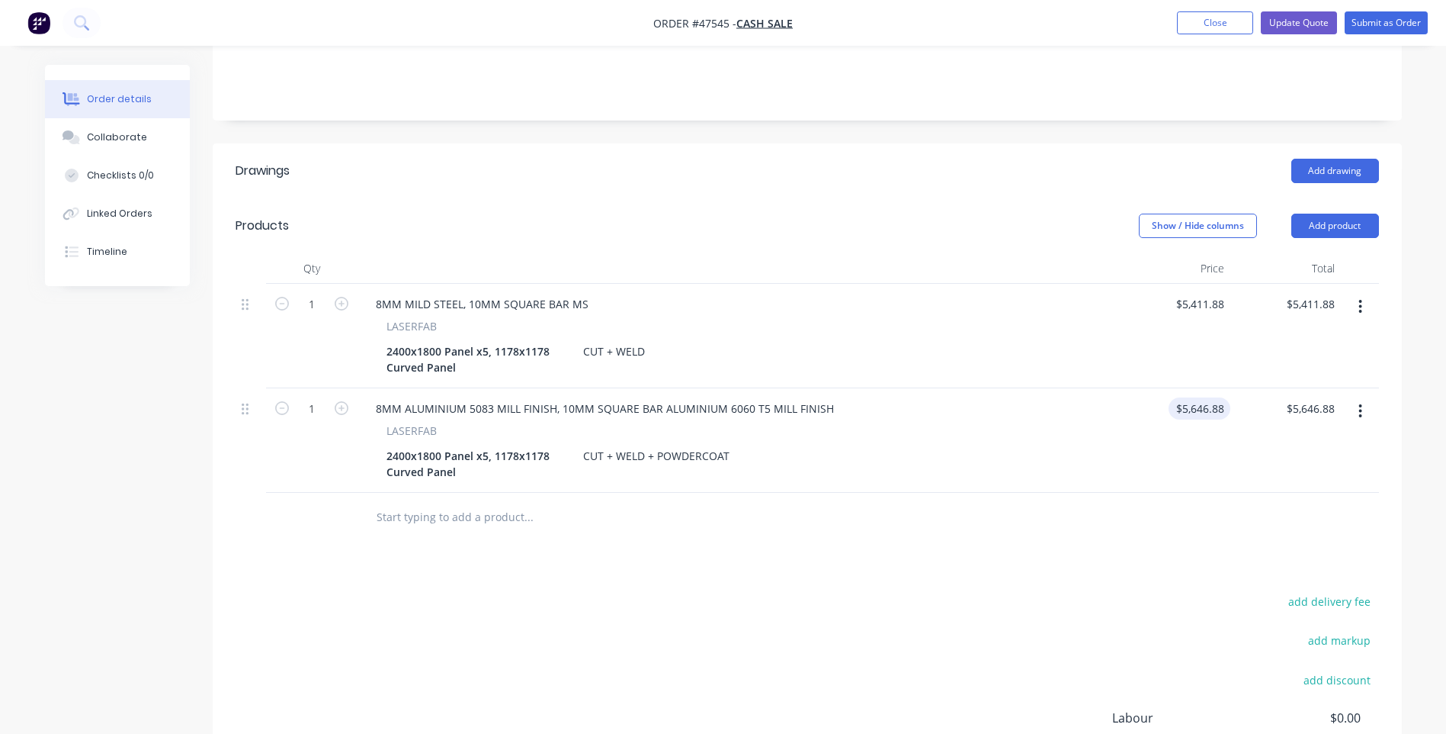
click at [1193, 397] on input "$5,646.88" at bounding box center [1203, 408] width 56 height 22
click at [1193, 397] on input "5646.88" at bounding box center [1206, 408] width 47 height 22
type input "$7,266.88"
click at [1067, 445] on div "2400x1800 Panel x5, 1178x1178 Curved Panel CUT + WELD + POWDERCOAT" at bounding box center [735, 464] width 711 height 38
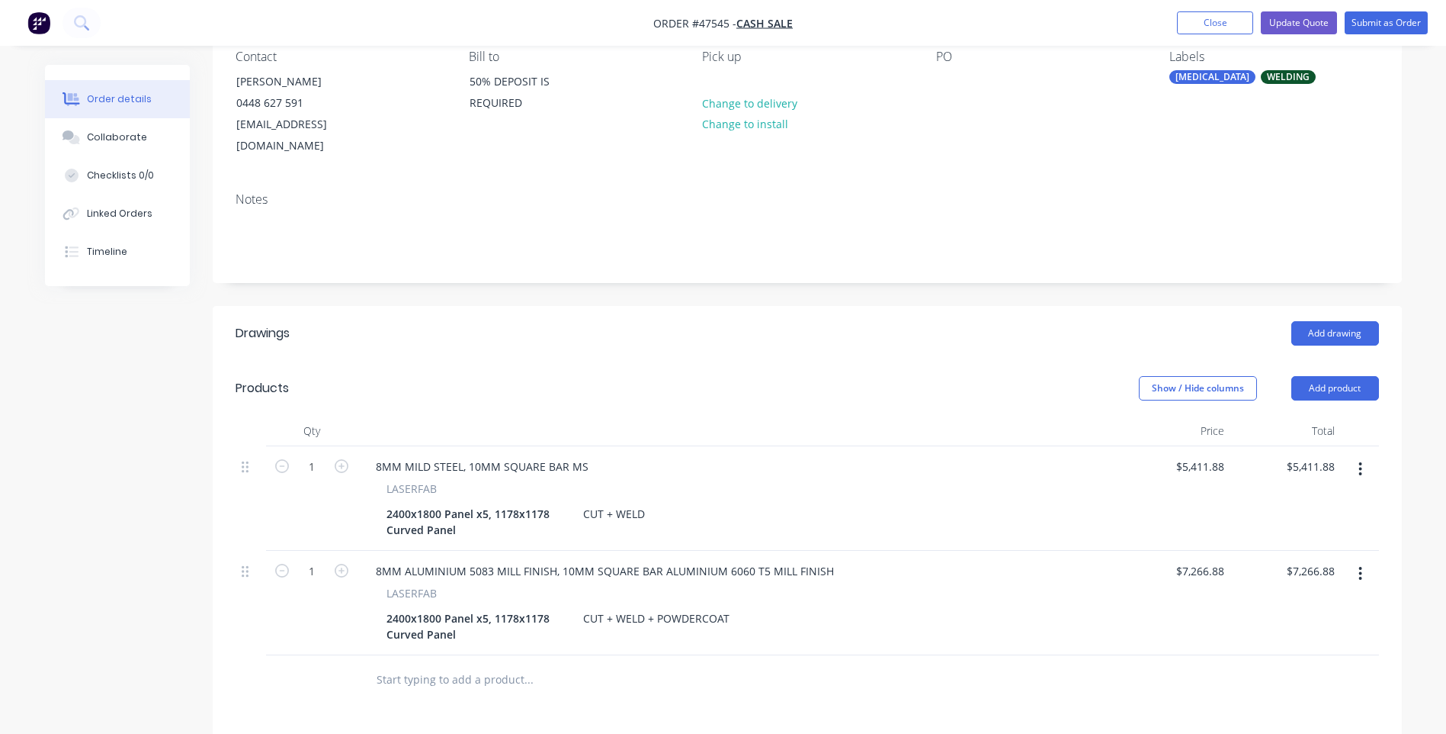
scroll to position [0, 0]
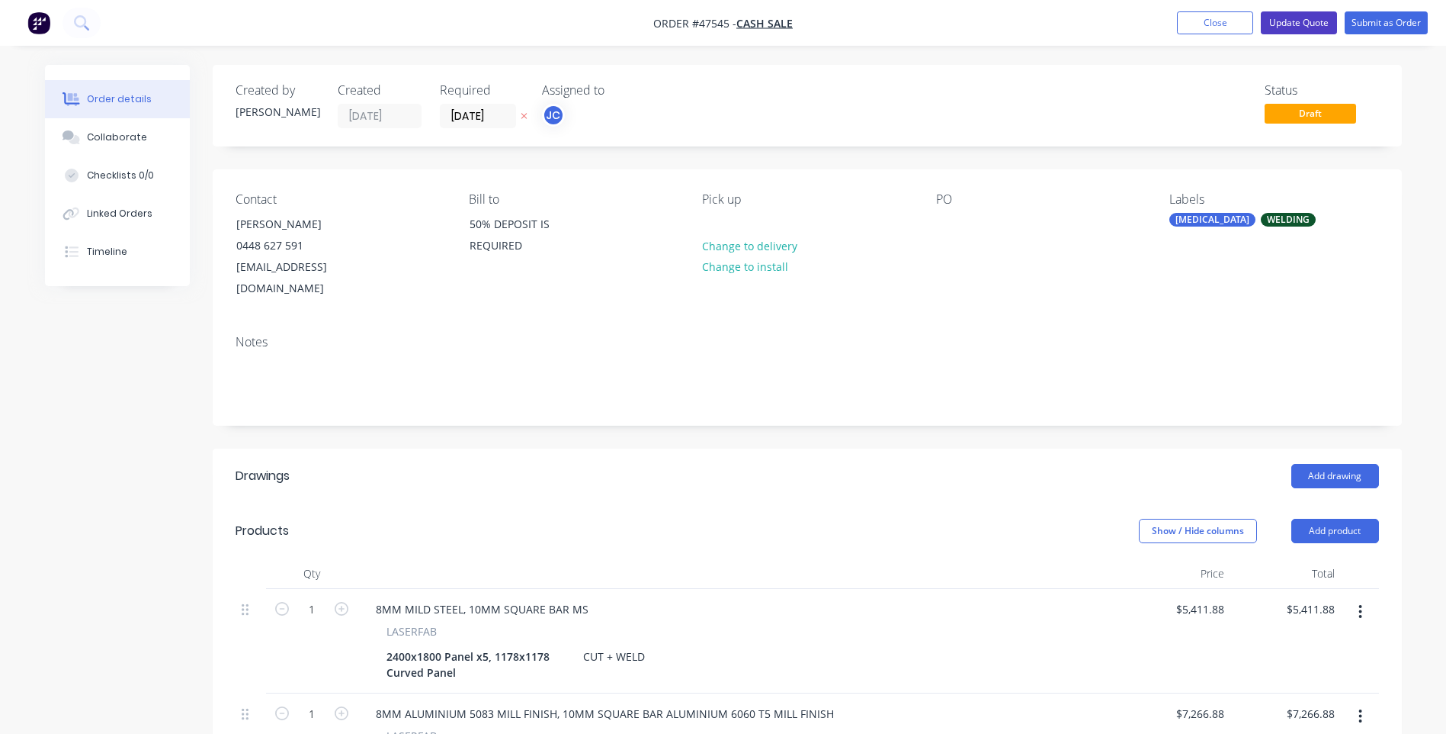
click at [1310, 21] on button "Update Quote" at bounding box center [1299, 22] width 76 height 23
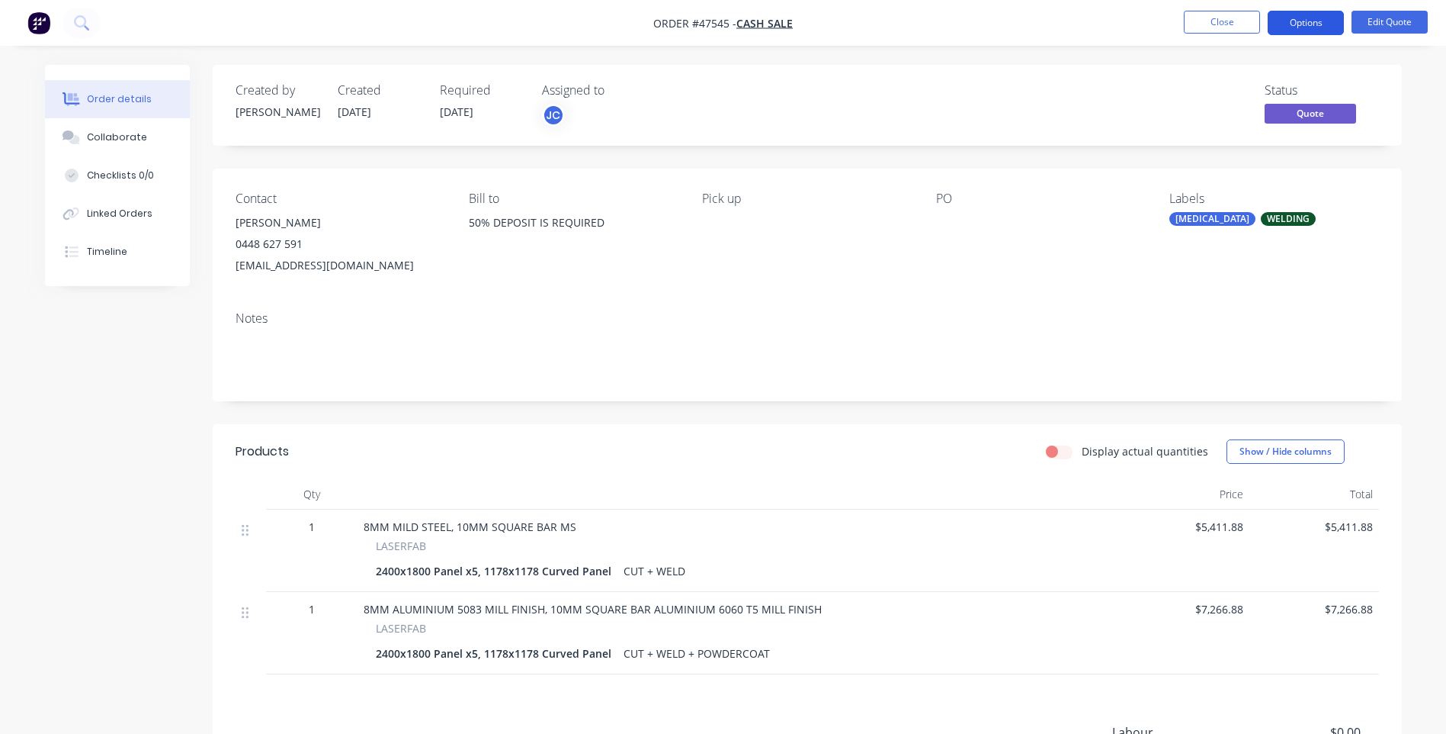
click at [1313, 27] on button "Options" at bounding box center [1306, 23] width 76 height 24
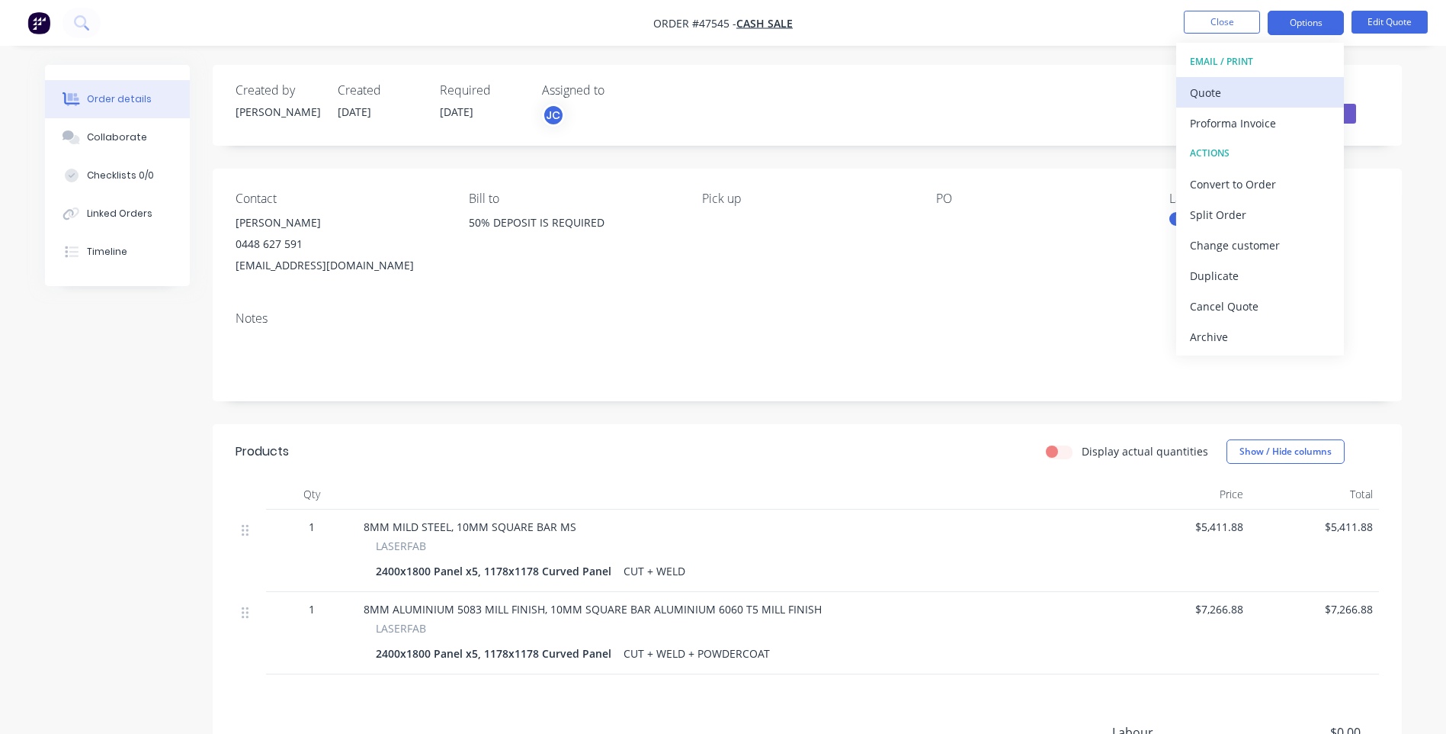
click at [1231, 83] on div "Quote" at bounding box center [1260, 93] width 140 height 22
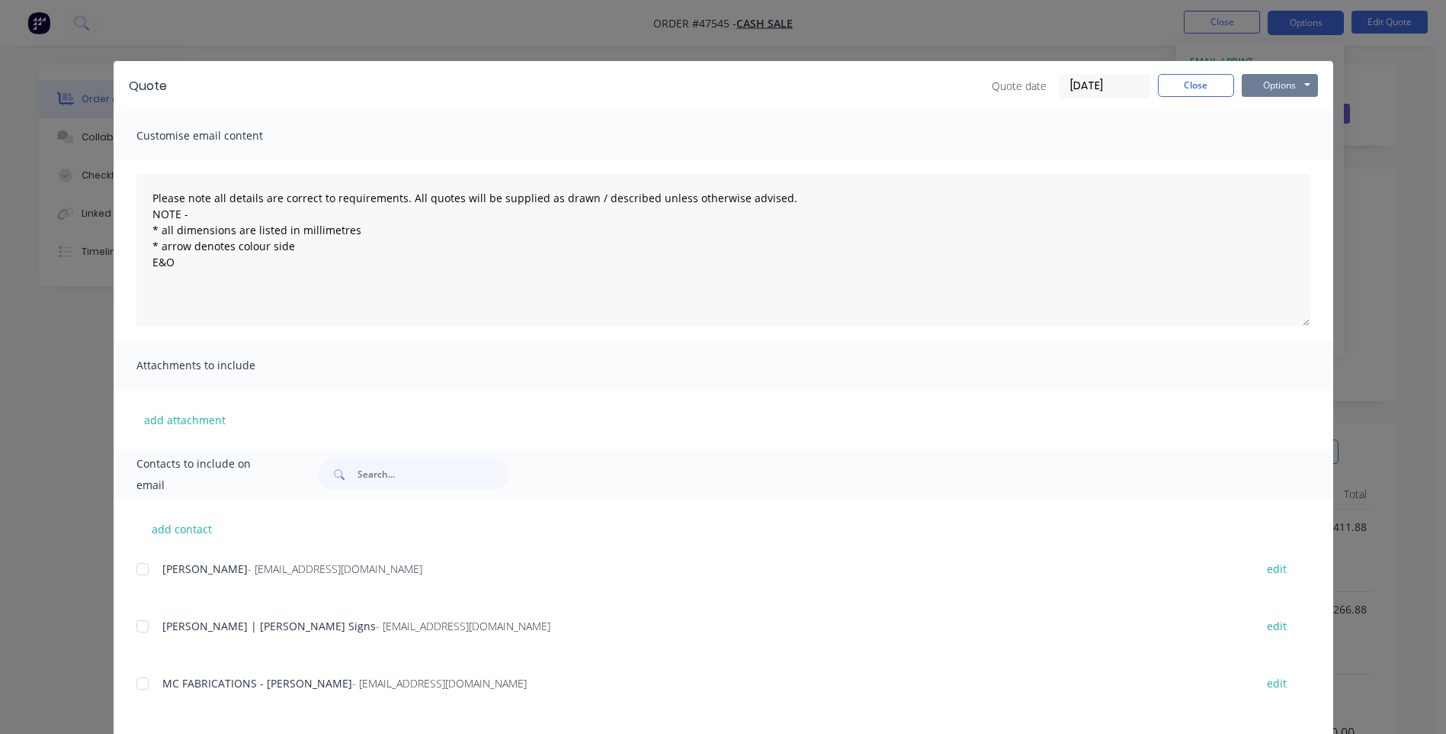
click at [1278, 87] on button "Options" at bounding box center [1280, 85] width 76 height 23
click at [1273, 133] on button "Print" at bounding box center [1291, 137] width 98 height 25
